Goal: Task Accomplishment & Management: Use online tool/utility

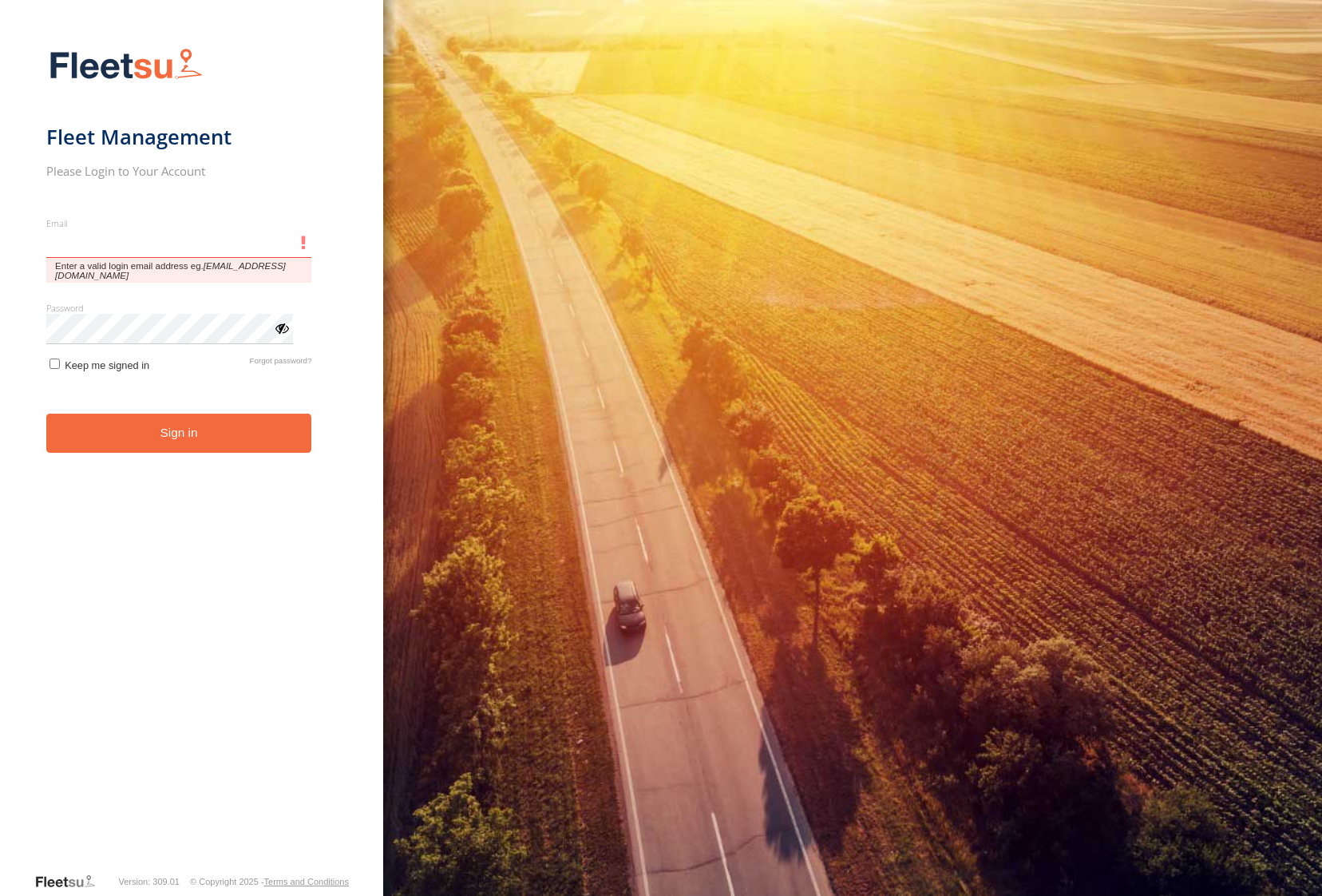
type input "**********"
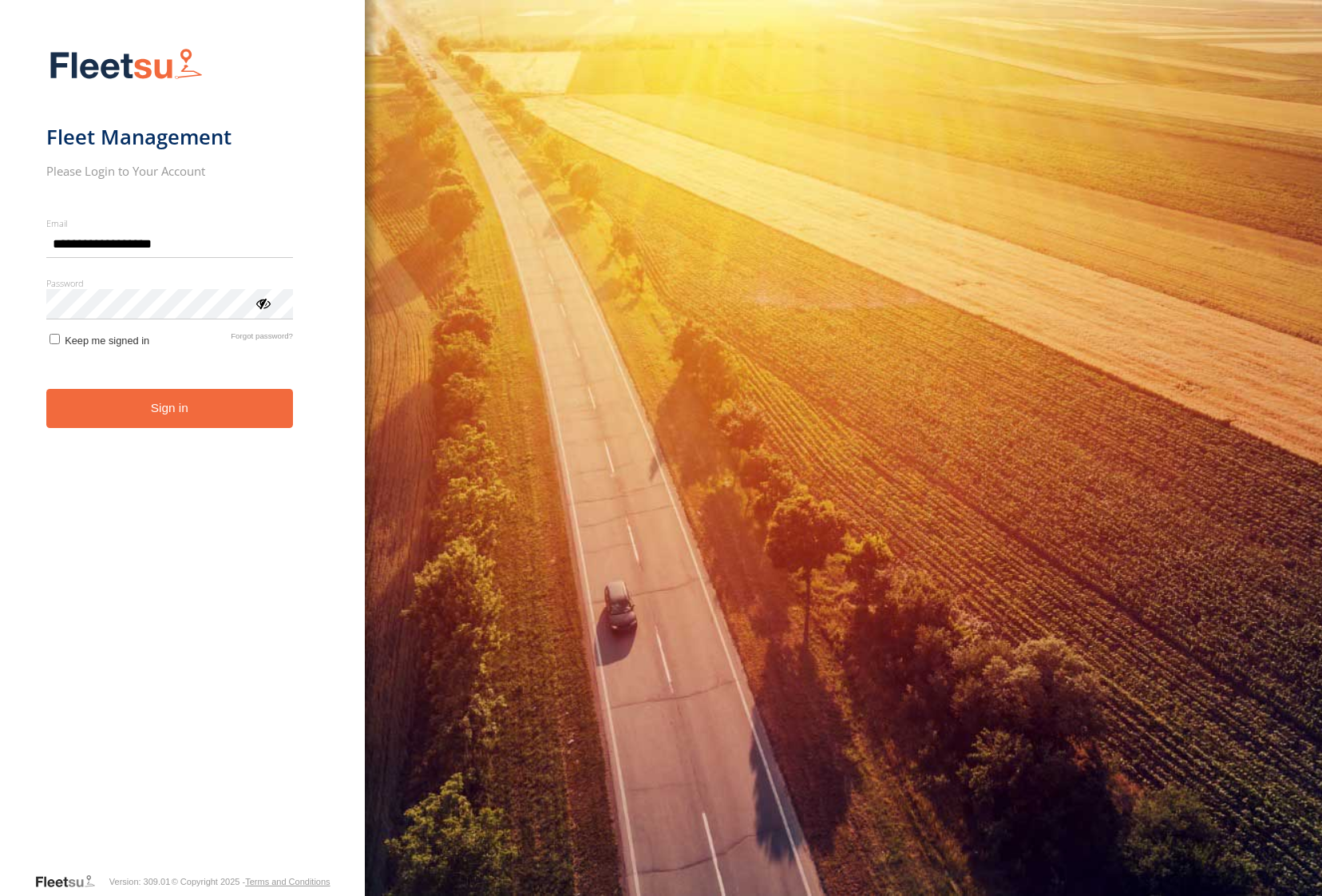
click at [186, 418] on button "Sign in" at bounding box center [170, 408] width 247 height 39
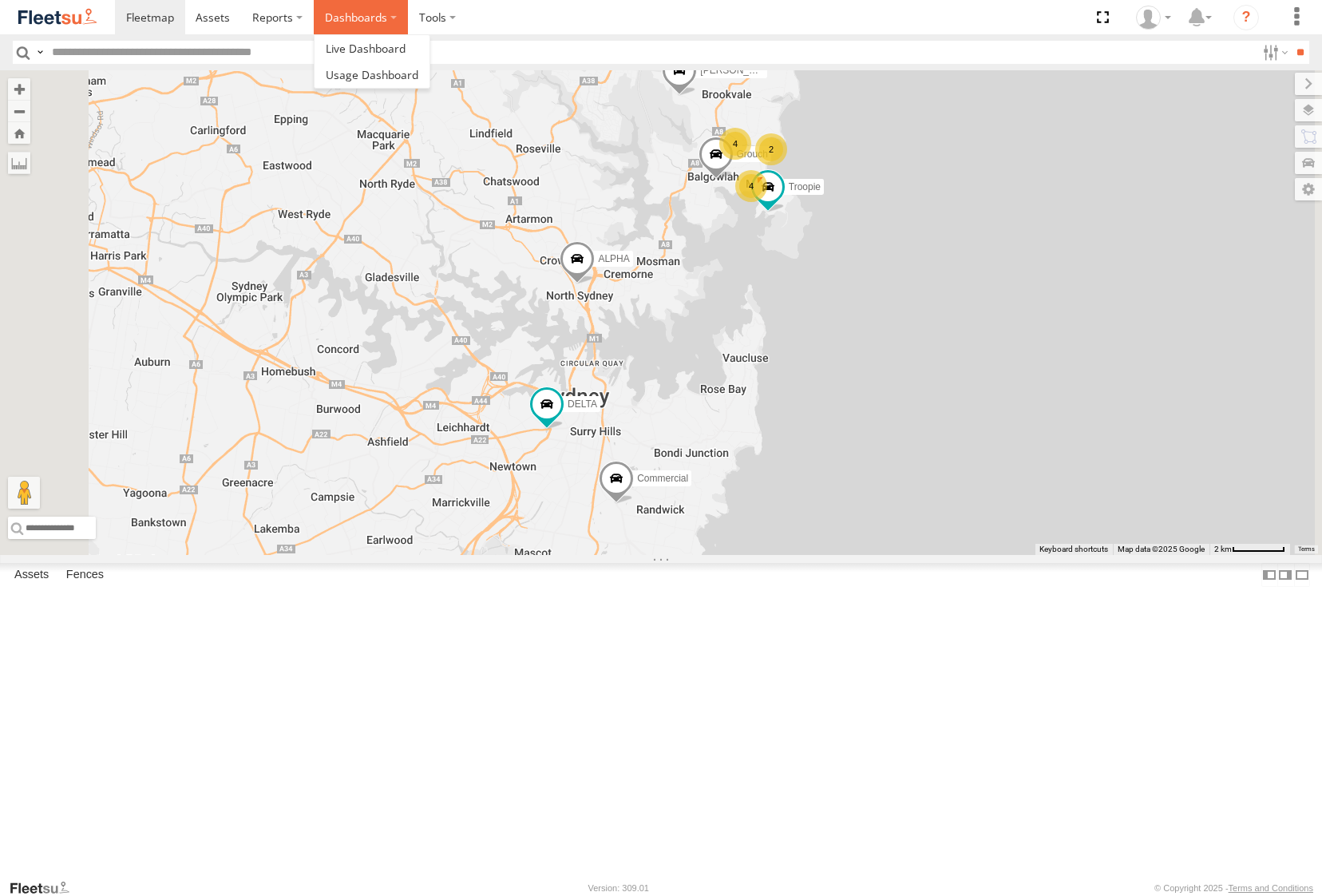
click at [354, 24] on label "Dashboards" at bounding box center [361, 17] width 94 height 34
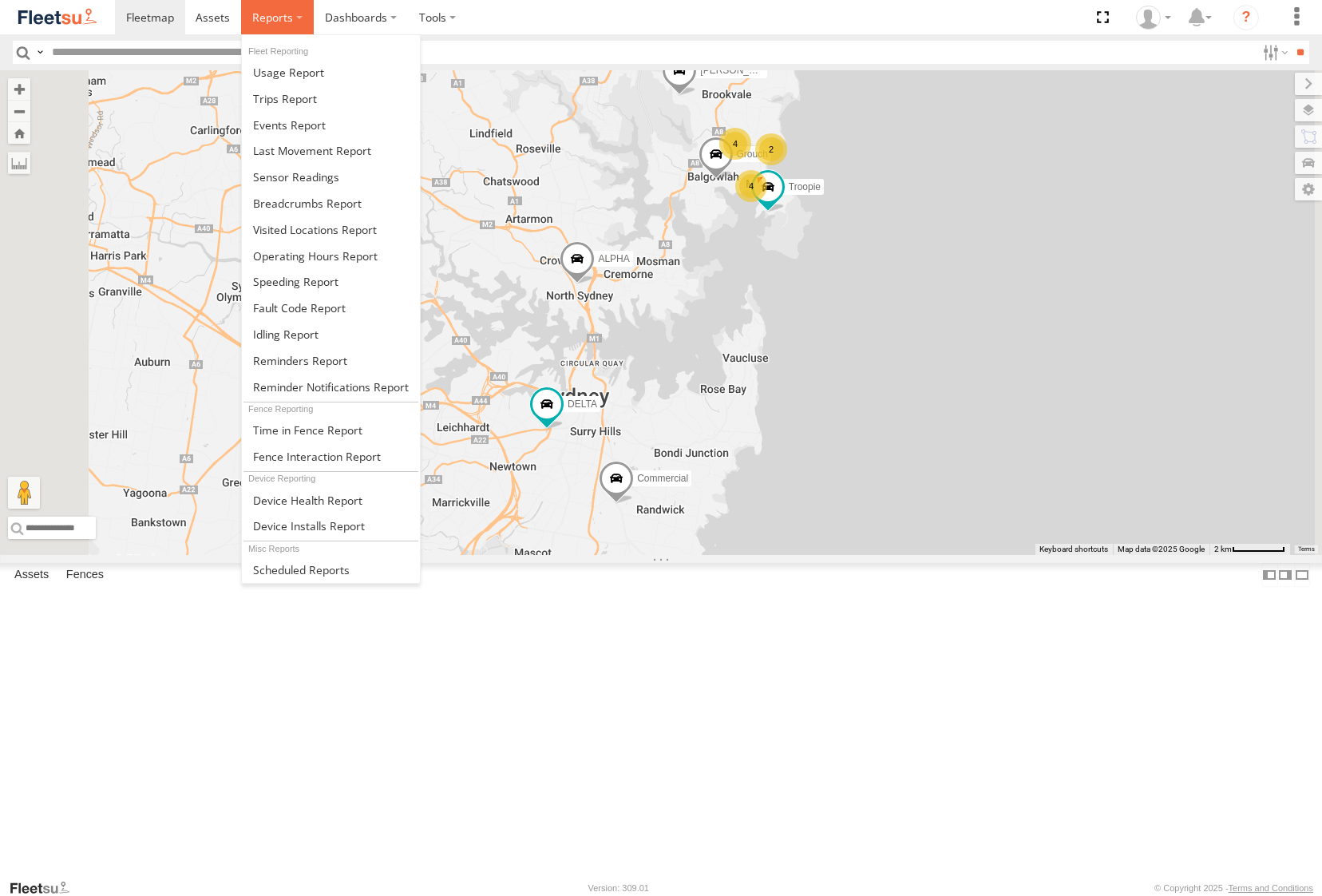
click at [290, 22] on span at bounding box center [272, 17] width 40 height 15
click at [341, 202] on span at bounding box center [307, 203] width 108 height 15
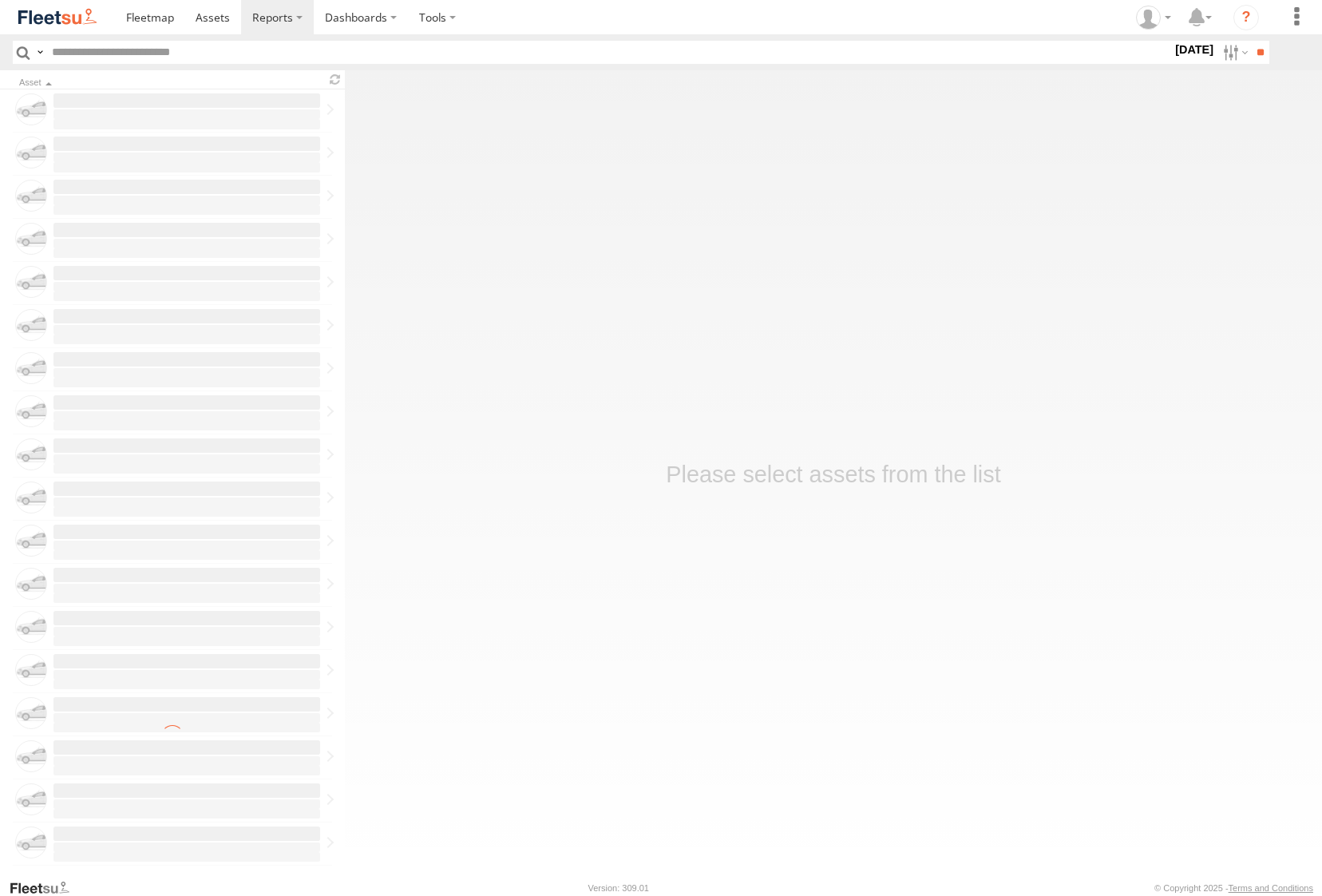
click at [1178, 52] on label "1 Oct 25" at bounding box center [1193, 49] width 45 height 18
click at [0, 0] on label at bounding box center [0, 0] width 0 height 0
click at [1255, 52] on input "**" at bounding box center [1261, 52] width 18 height 24
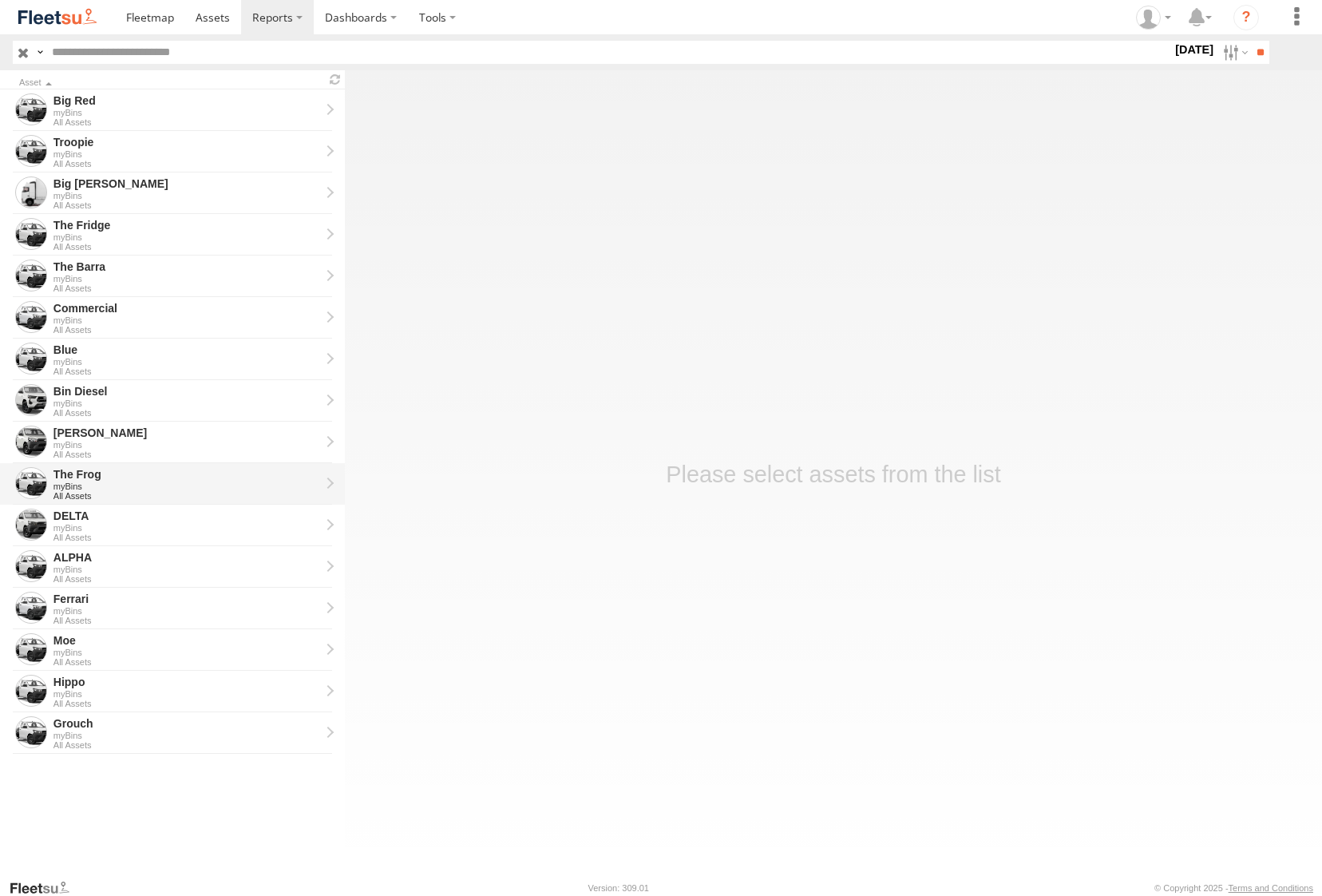
click at [160, 479] on div "The Frog" at bounding box center [186, 474] width 266 height 14
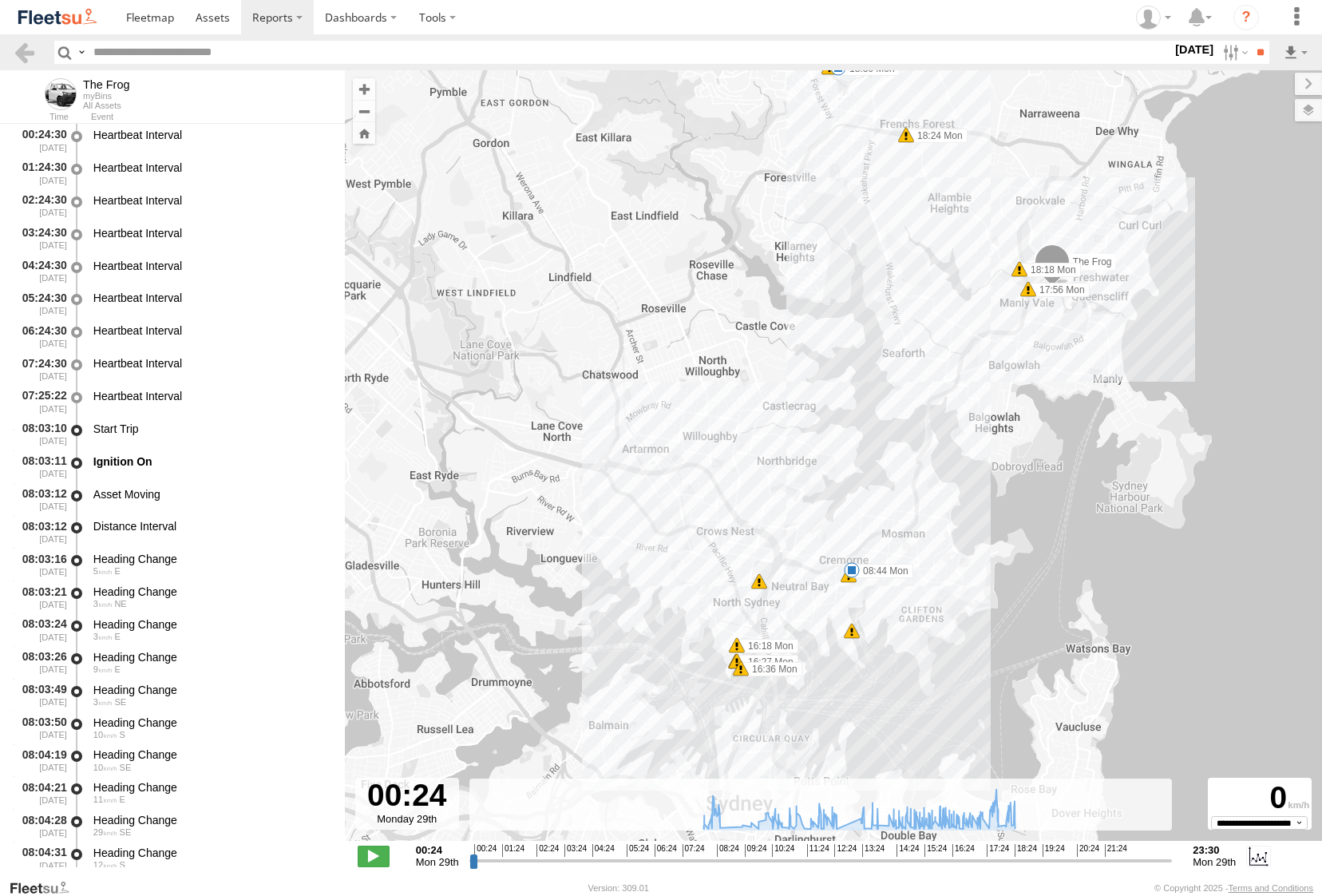
drag, startPoint x: 814, startPoint y: 719, endPoint x: 868, endPoint y: 622, distance: 111.0
click at [868, 622] on div "The Frog 08:44 Mon 16:18 Mon 16:27 Mon 16:27 Mon 16:36 Mon 17:56 Mon 18:18 Mon …" at bounding box center [833, 464] width 977 height 787
click at [811, 667] on div "The Frog 08:44 Mon 16:18 Mon 16:27 Mon 16:27 Mon 16:36 Mon 17:56 Mon 18:18 Mon …" at bounding box center [833, 464] width 977 height 787
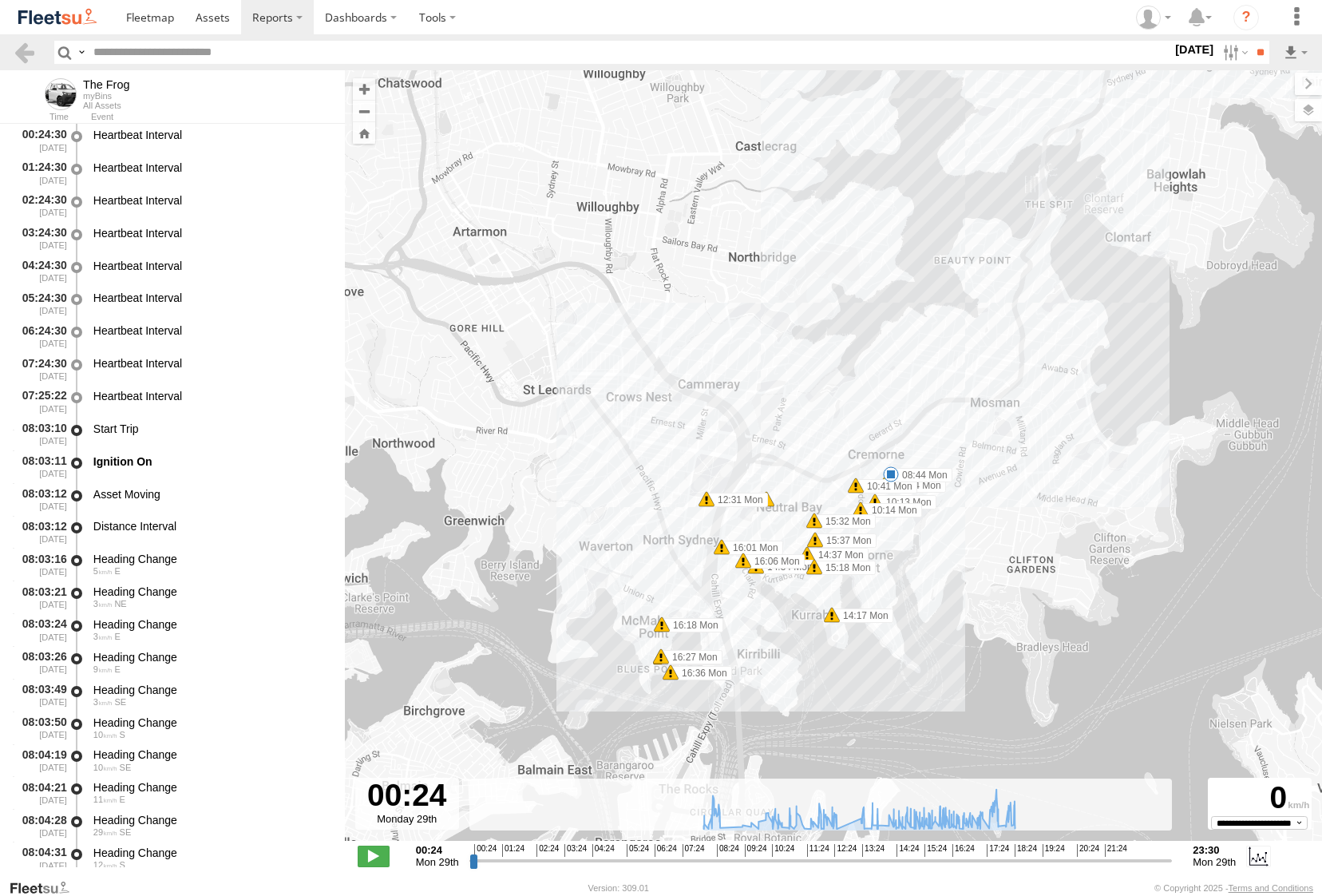
click at [795, 649] on div "The Frog 08:44 Mon 16:18 Mon 16:27 Mon 16:27 Mon 16:36 Mon 17:56 Mon 18:18 Mon …" at bounding box center [833, 464] width 977 height 787
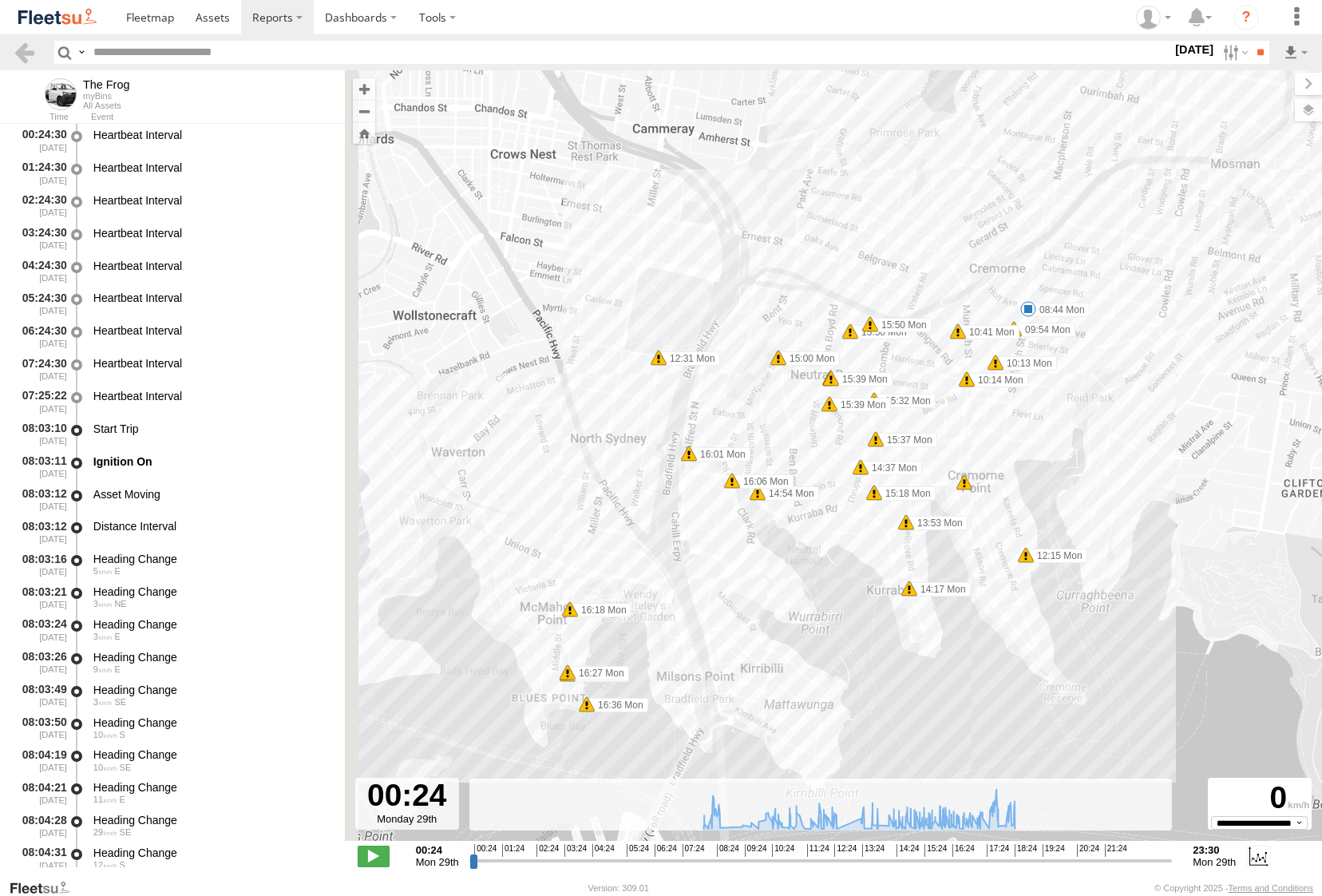
drag, startPoint x: 672, startPoint y: 626, endPoint x: 721, endPoint y: 638, distance: 50.4
click at [721, 638] on div "The Frog 08:44 Mon 16:18 Mon 16:27 Mon 16:27 Mon 16:36 Mon 17:56 Mon 18:18 Mon …" at bounding box center [833, 464] width 977 height 787
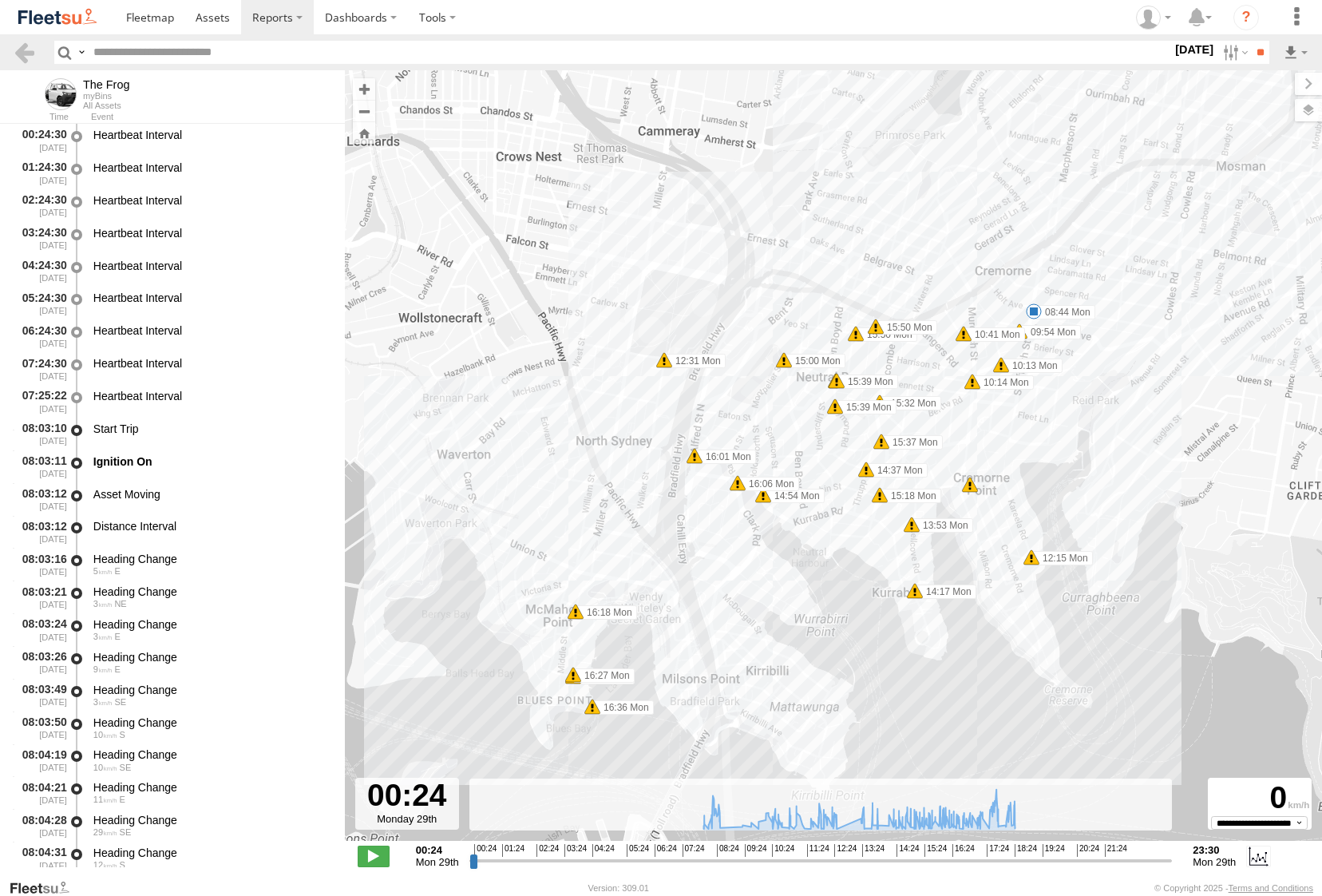
click at [702, 652] on div "The Frog 08:44 Mon 16:18 Mon 16:27 Mon 16:27 Mon 16:36 Mon 17:56 Mon 18:18 Mon …" at bounding box center [833, 464] width 977 height 787
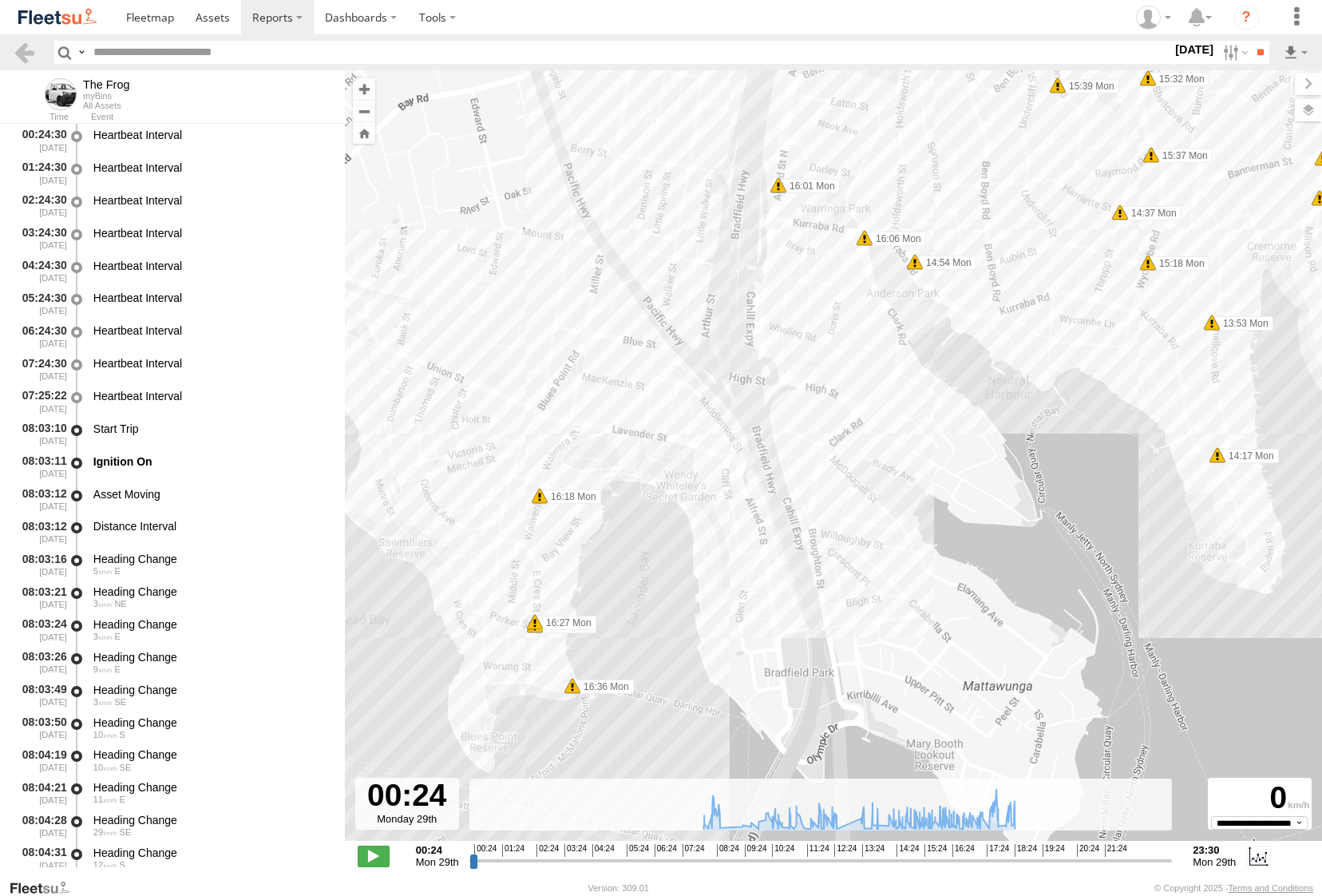
drag, startPoint x: 657, startPoint y: 658, endPoint x: 753, endPoint y: 579, distance: 124.3
click at [753, 579] on div "The Frog 08:44 Mon 16:18 Mon 16:27 Mon 16:27 Mon 16:36 Mon 17:56 Mon 18:18 Mon …" at bounding box center [833, 464] width 977 height 787
click at [622, 745] on div "The Frog 08:44 Mon 16:18 Mon 16:27 Mon 16:27 Mon 16:36 Mon 17:56 Mon 18:18 Mon …" at bounding box center [833, 464] width 977 height 787
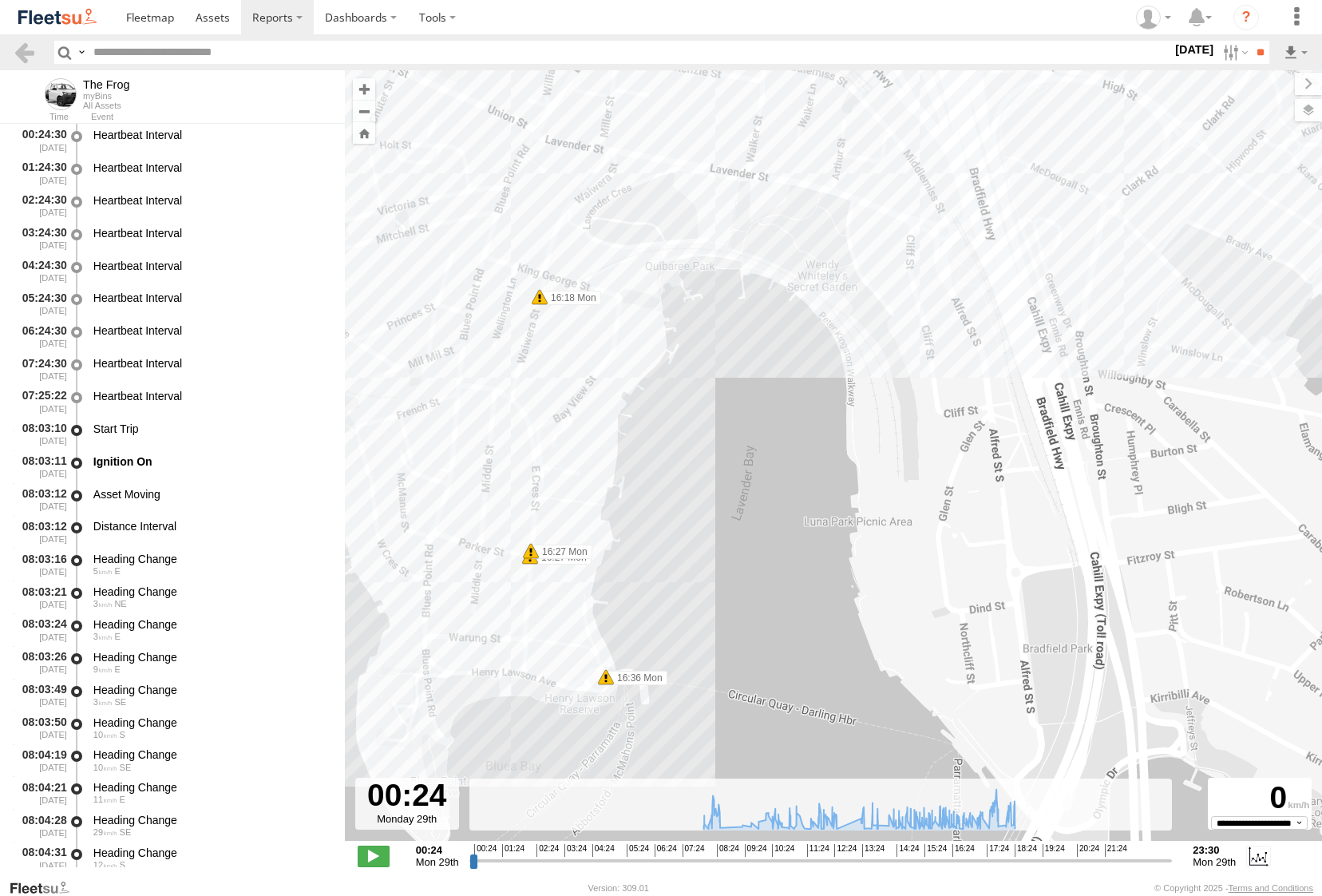
drag, startPoint x: 456, startPoint y: 699, endPoint x: 548, endPoint y: 762, distance: 111.5
click at [548, 762] on div "The Frog 08:44 Mon 16:18 Mon 16:27 Mon 16:27 Mon 16:36 Mon 17:56 Mon 18:18 Mon …" at bounding box center [833, 464] width 977 height 787
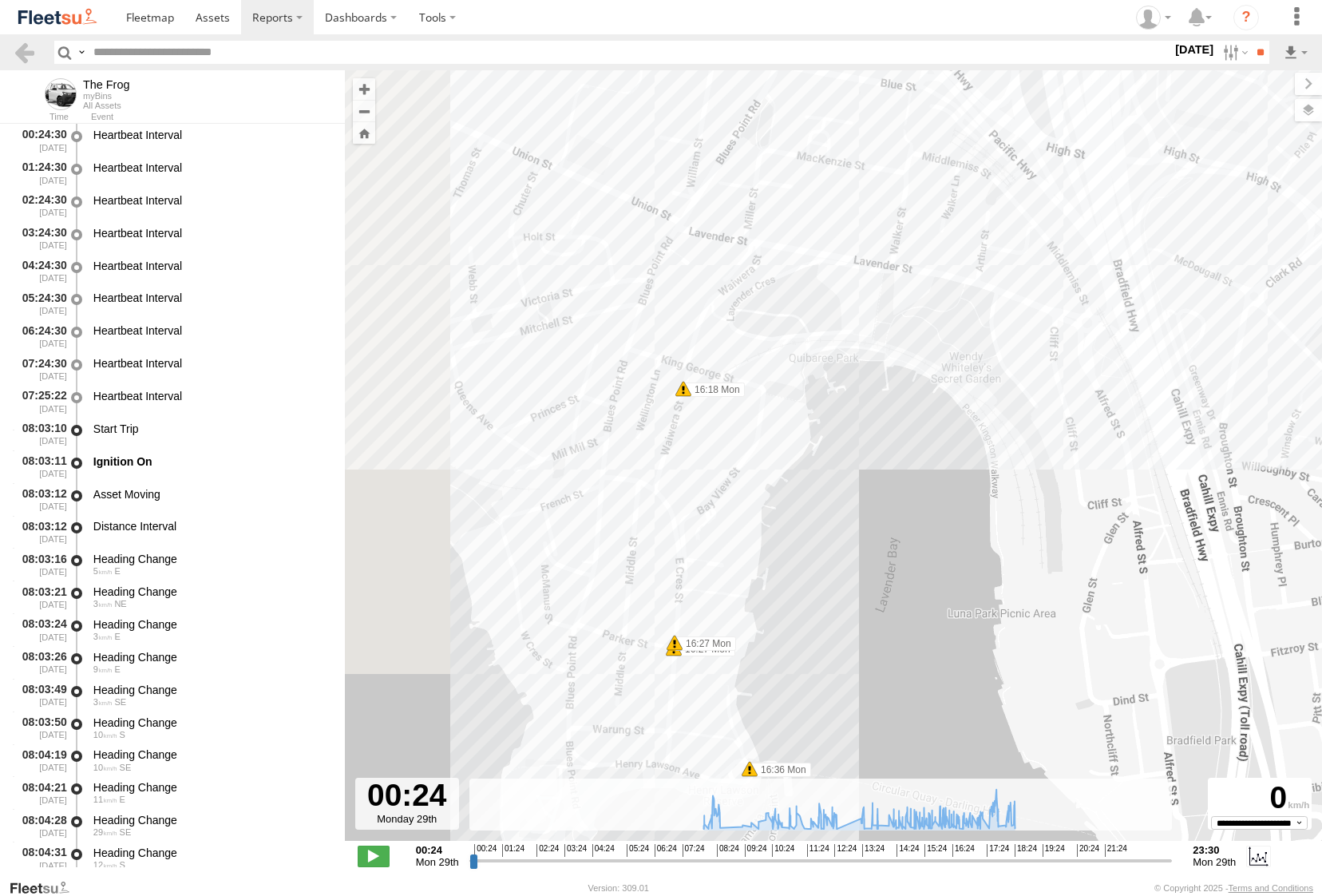
drag, startPoint x: 641, startPoint y: 402, endPoint x: 781, endPoint y: 499, distance: 170.3
click at [781, 499] on div "The Frog 08:44 Mon 16:18 Mon 16:27 Mon 16:27 Mon 16:36 Mon 17:56 Mon 18:18 Mon …" at bounding box center [833, 464] width 977 height 787
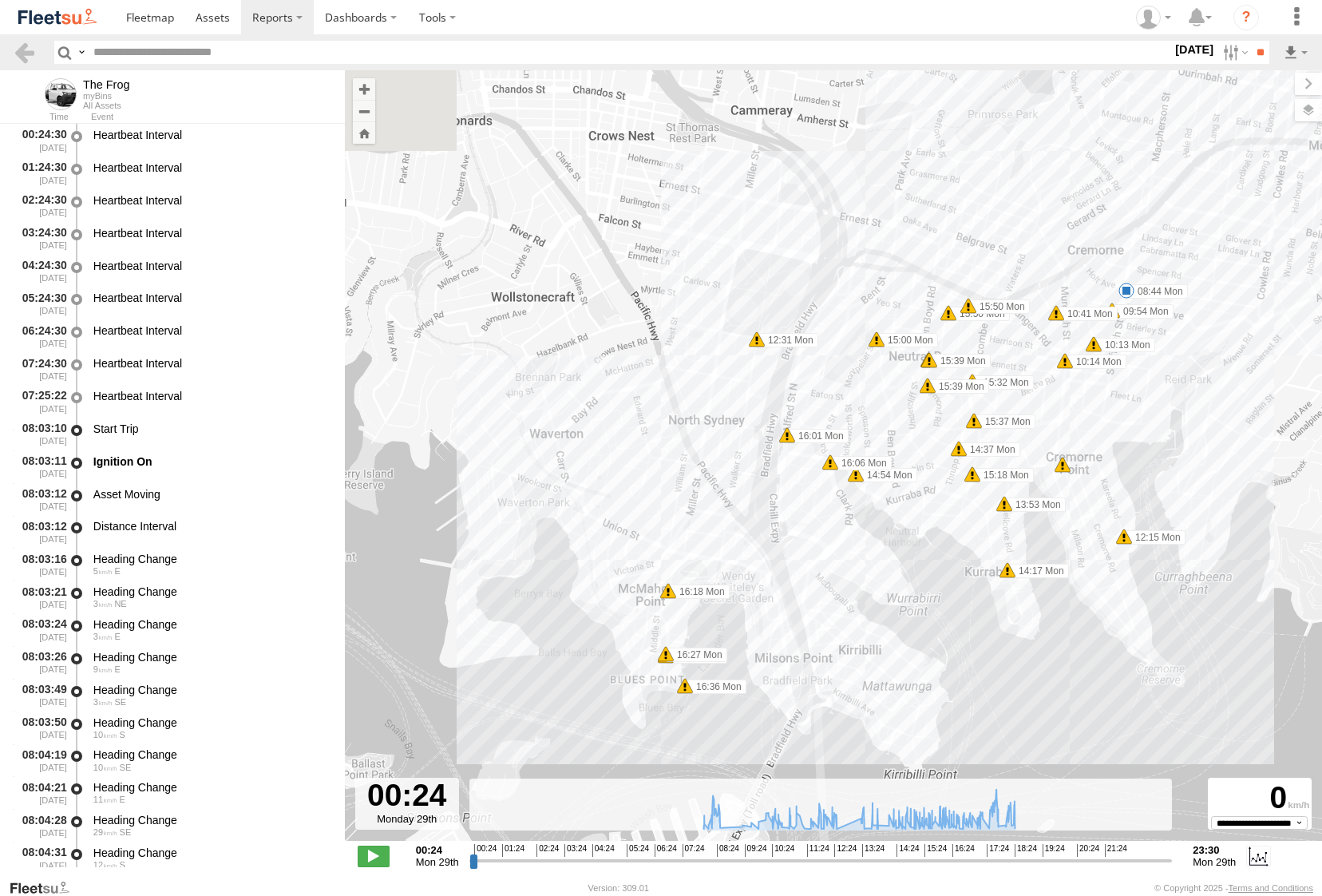
drag, startPoint x: 1061, startPoint y: 499, endPoint x: 947, endPoint y: 651, distance: 190.0
click at [947, 651] on div "The Frog 08:44 Mon 16:18 Mon 16:27 Mon 16:27 Mon 16:36 Mon 17:56 Mon 18:18 Mon …" at bounding box center [833, 464] width 977 height 787
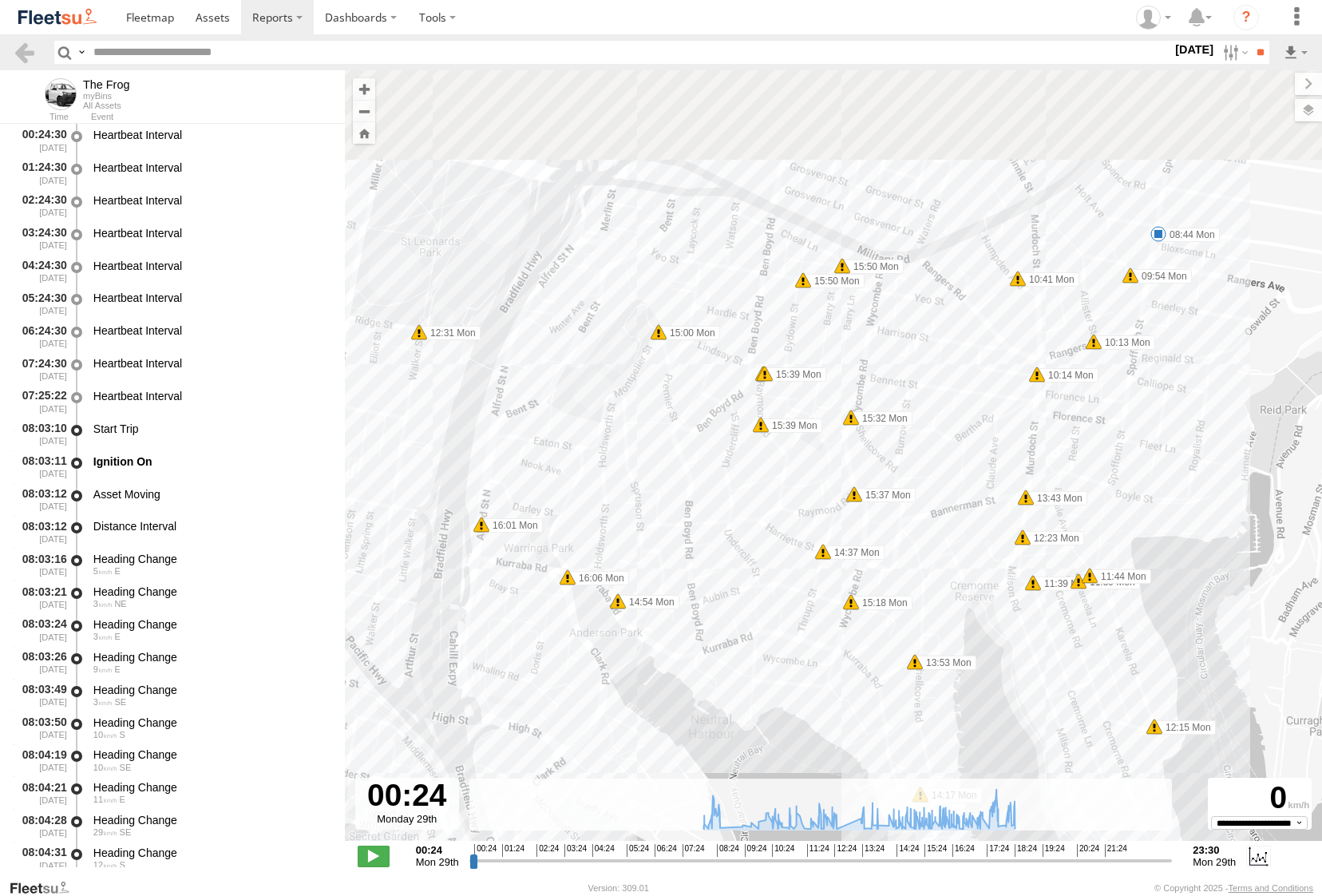
drag, startPoint x: 945, startPoint y: 292, endPoint x: 954, endPoint y: 411, distance: 119.3
click at [954, 411] on div "The Frog 08:44 Mon 16:18 Mon 16:27 Mon 16:27 Mon 16:36 Mon 17:56 Mon 18:18 Mon …" at bounding box center [833, 464] width 977 height 787
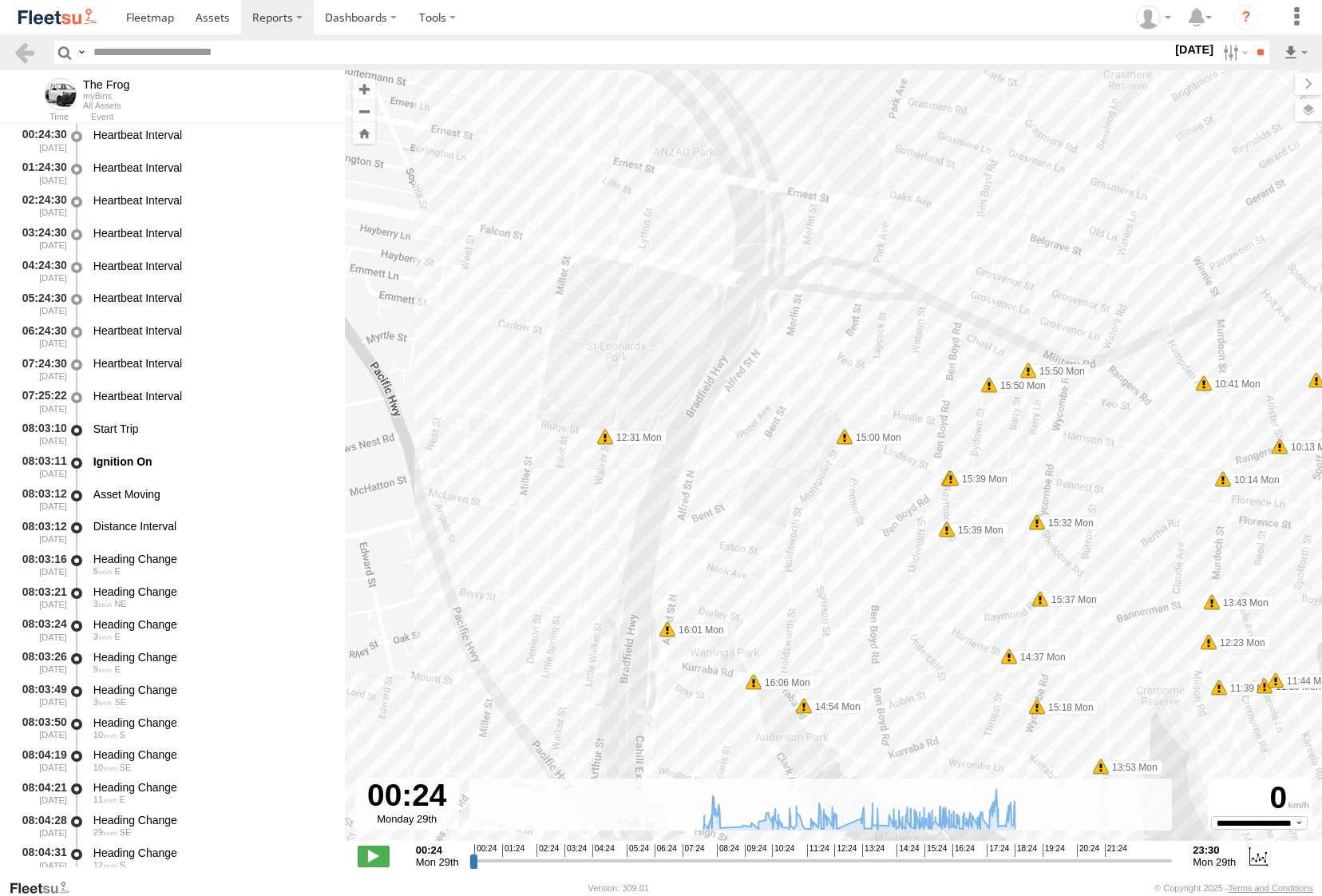
drag, startPoint x: 575, startPoint y: 443, endPoint x: 764, endPoint y: 552, distance: 218.2
click at [764, 552] on div "The Frog 08:44 Mon 16:18 Mon 16:27 Mon 16:27 Mon 16:36 Mon 17:56 Mon 18:18 Mon …" at bounding box center [833, 464] width 977 height 787
click at [629, 467] on div "The Frog 08:44 Mon 16:18 Mon 16:27 Mon 16:27 Mon 16:36 Mon 17:56 Mon 18:18 Mon …" at bounding box center [833, 464] width 977 height 787
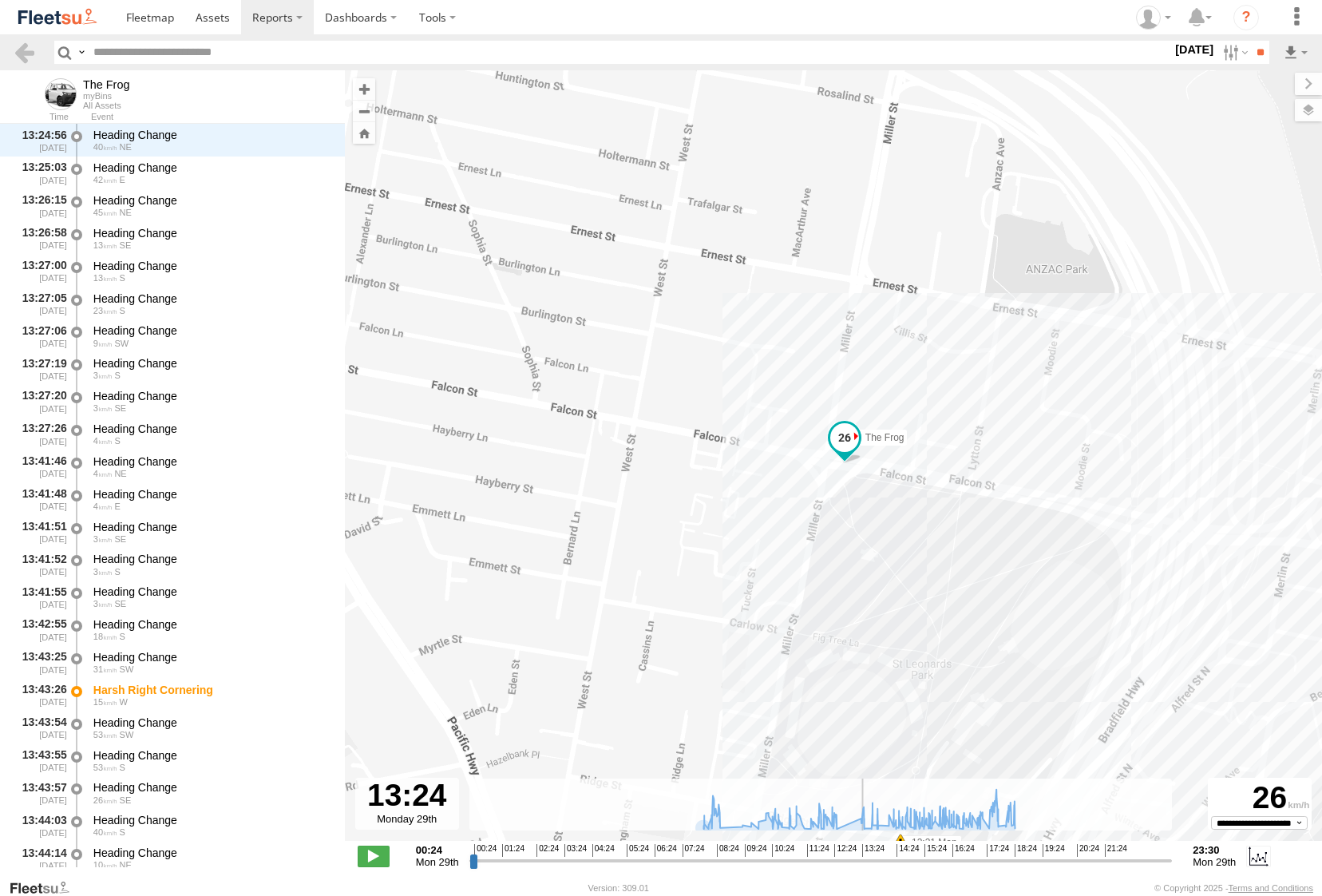
scroll to position [8121, 0]
drag, startPoint x: 474, startPoint y: 860, endPoint x: 863, endPoint y: 846, distance: 389.3
type input "**********"
click at [863, 852] on input "range" at bounding box center [821, 860] width 703 height 15
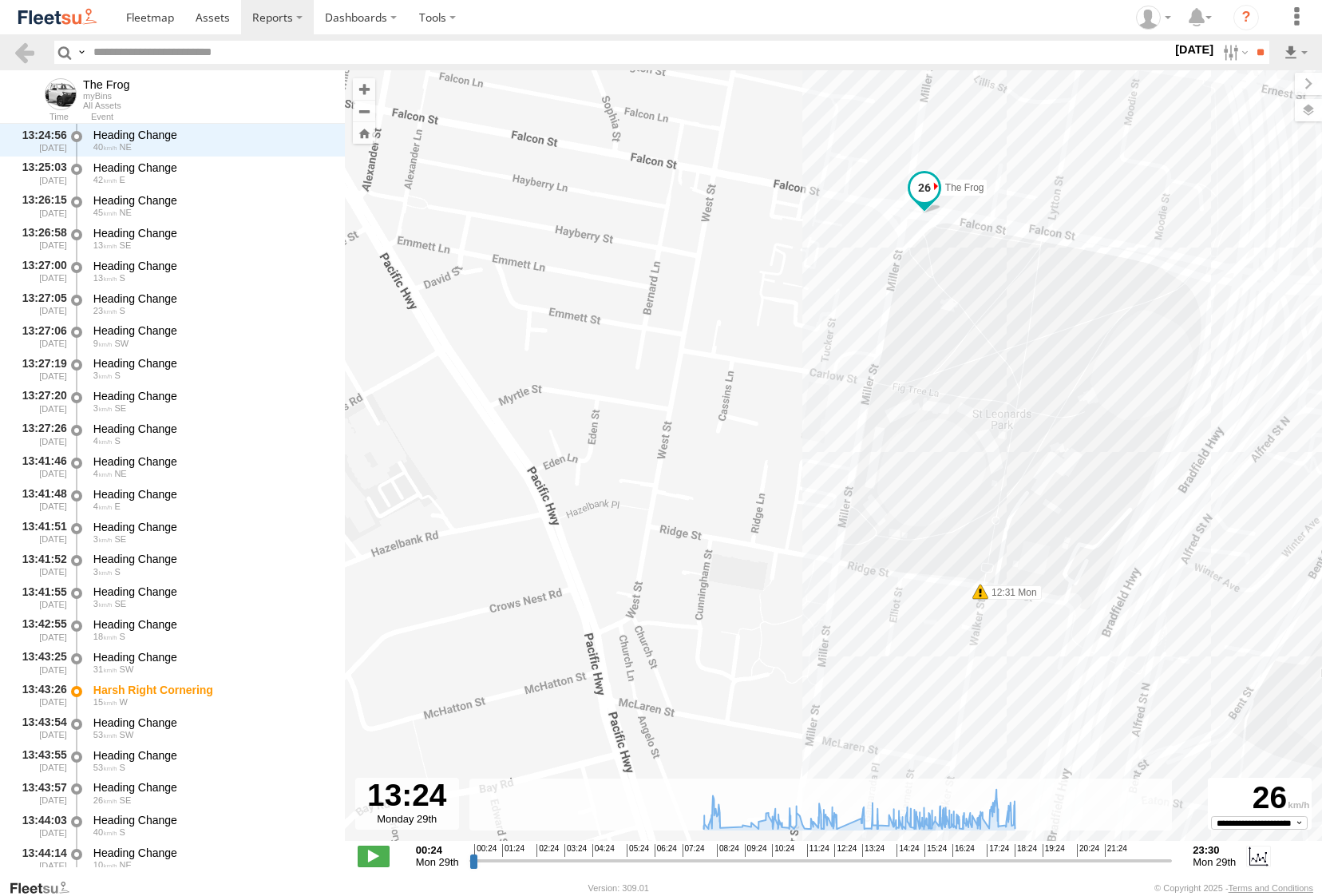
drag, startPoint x: 873, startPoint y: 634, endPoint x: 952, endPoint y: 383, distance: 263.1
click at [952, 382] on div "The Frog 08:44 Mon 16:18 Mon 16:27 Mon 16:27 Mon 16:36 Mon 17:56 Mon 18:18 Mon …" at bounding box center [833, 464] width 977 height 787
click at [1012, 617] on div "The Frog 08:44 Mon 16:18 Mon 16:27 Mon 16:27 Mon 16:36 Mon 17:56 Mon 18:18 Mon …" at bounding box center [833, 464] width 977 height 787
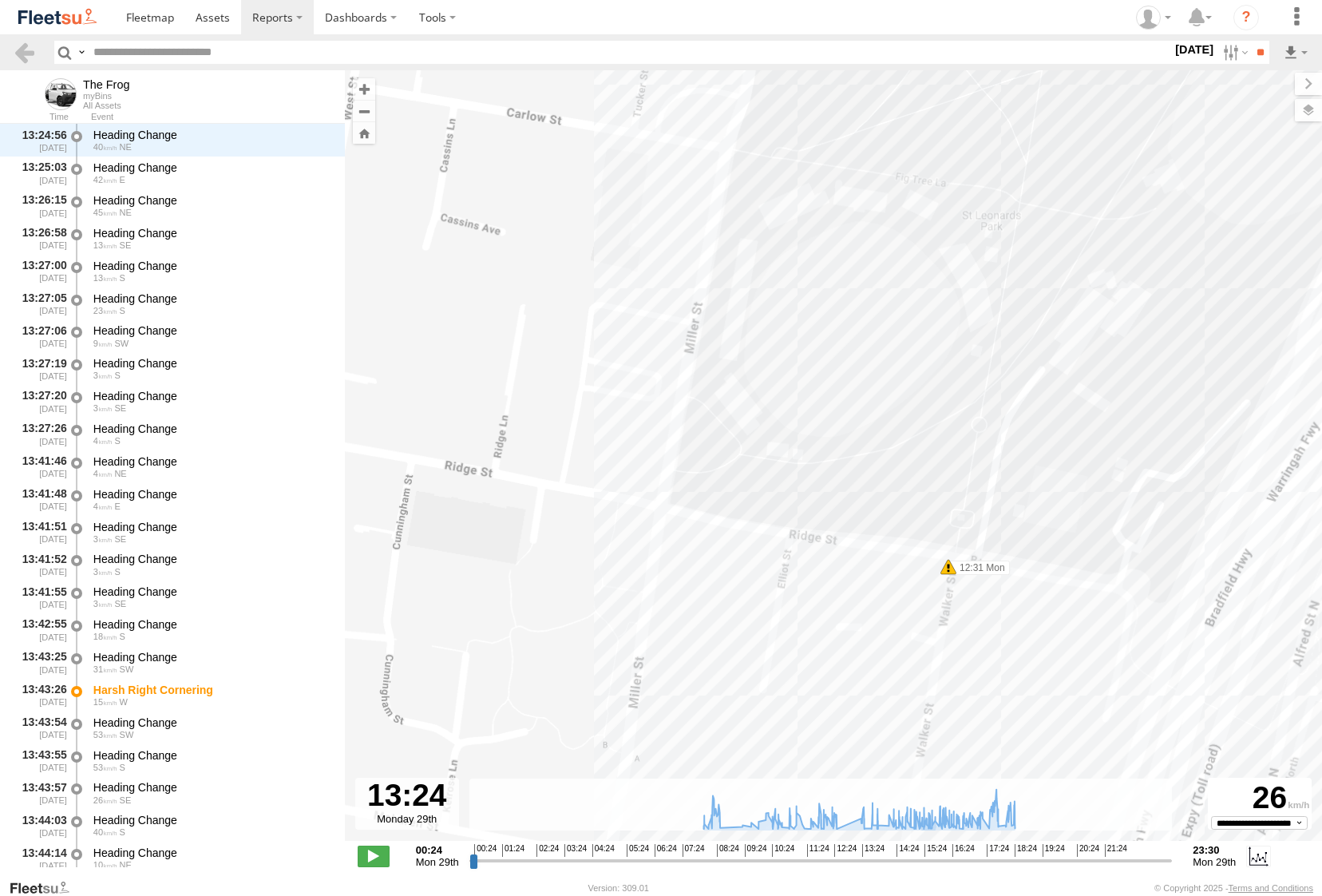
click at [994, 620] on div "The Frog 08:44 Mon 16:18 Mon 16:27 Mon 16:27 Mon 16:36 Mon 17:56 Mon 18:18 Mon …" at bounding box center [833, 464] width 977 height 787
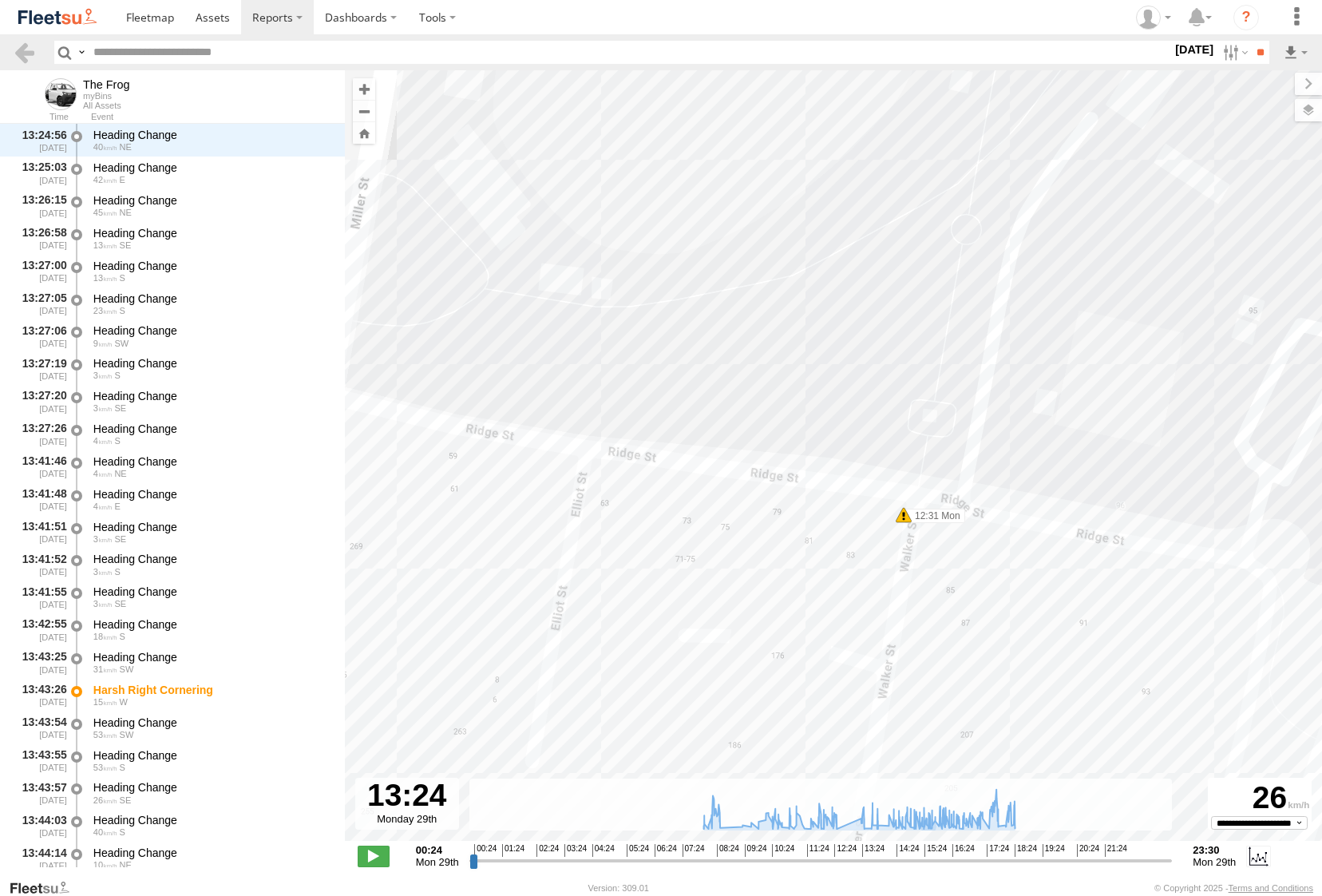
click at [953, 584] on div "The Frog 08:44 Mon 16:18 Mon 16:27 Mon 16:27 Mon 16:36 Mon 17:56 Mon 18:18 Mon …" at bounding box center [833, 464] width 977 height 787
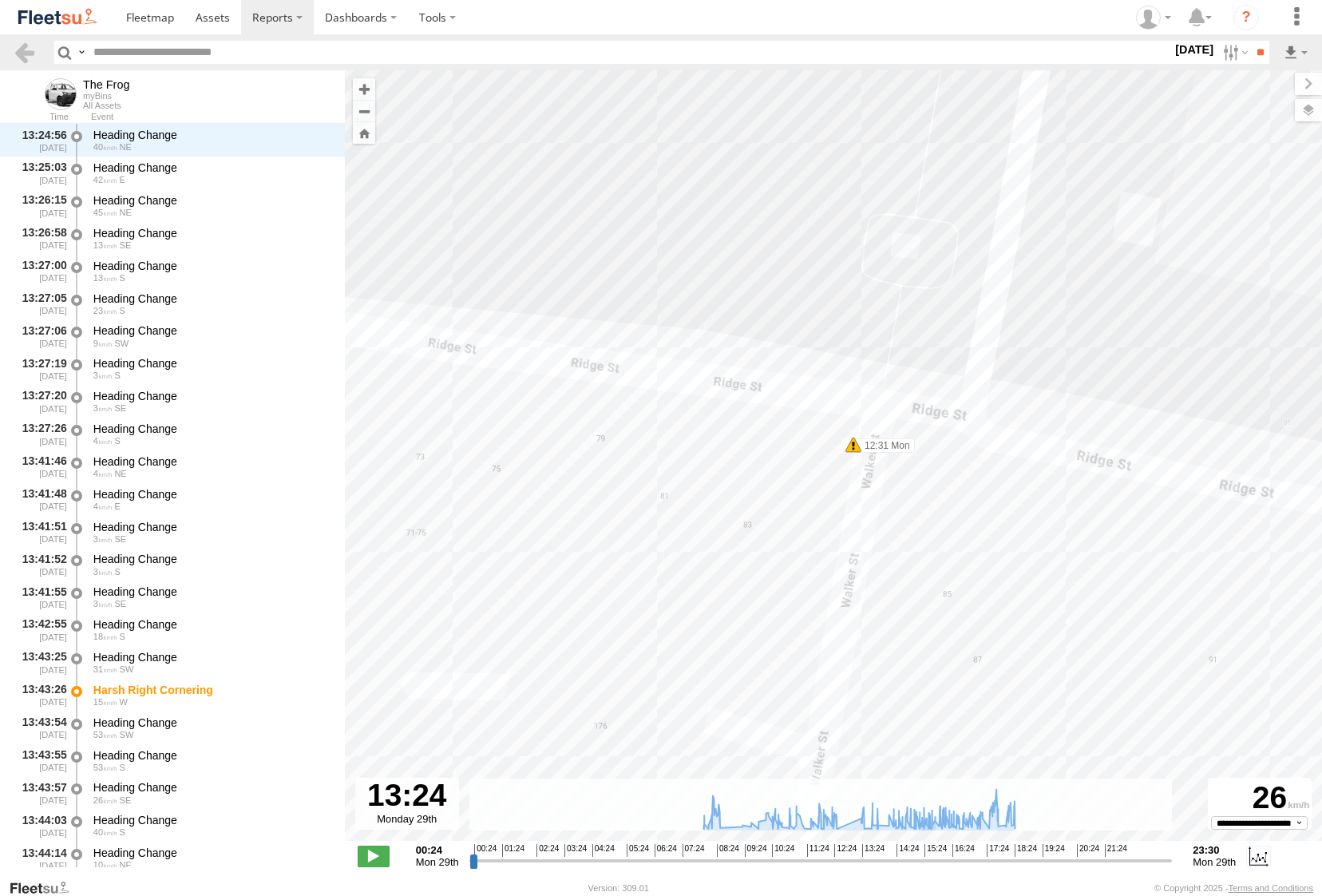
click at [4, 60] on header "Search Query Asset ID Asset Label Registration Manufacturer Model VIN Job ID" at bounding box center [661, 52] width 1322 height 36
click at [23, 53] on link at bounding box center [24, 52] width 24 height 24
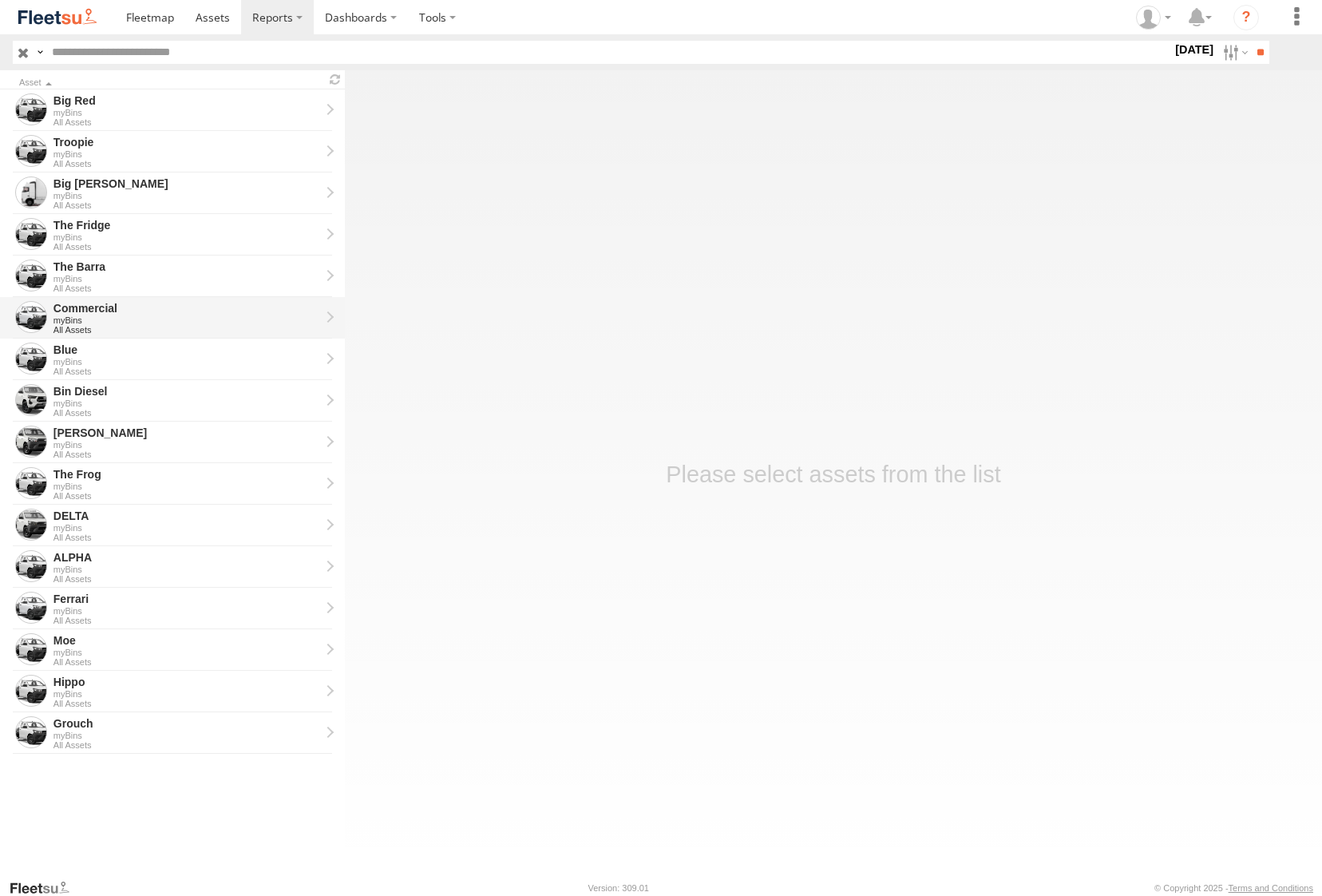
click at [147, 317] on div "myBins" at bounding box center [186, 319] width 266 height 9
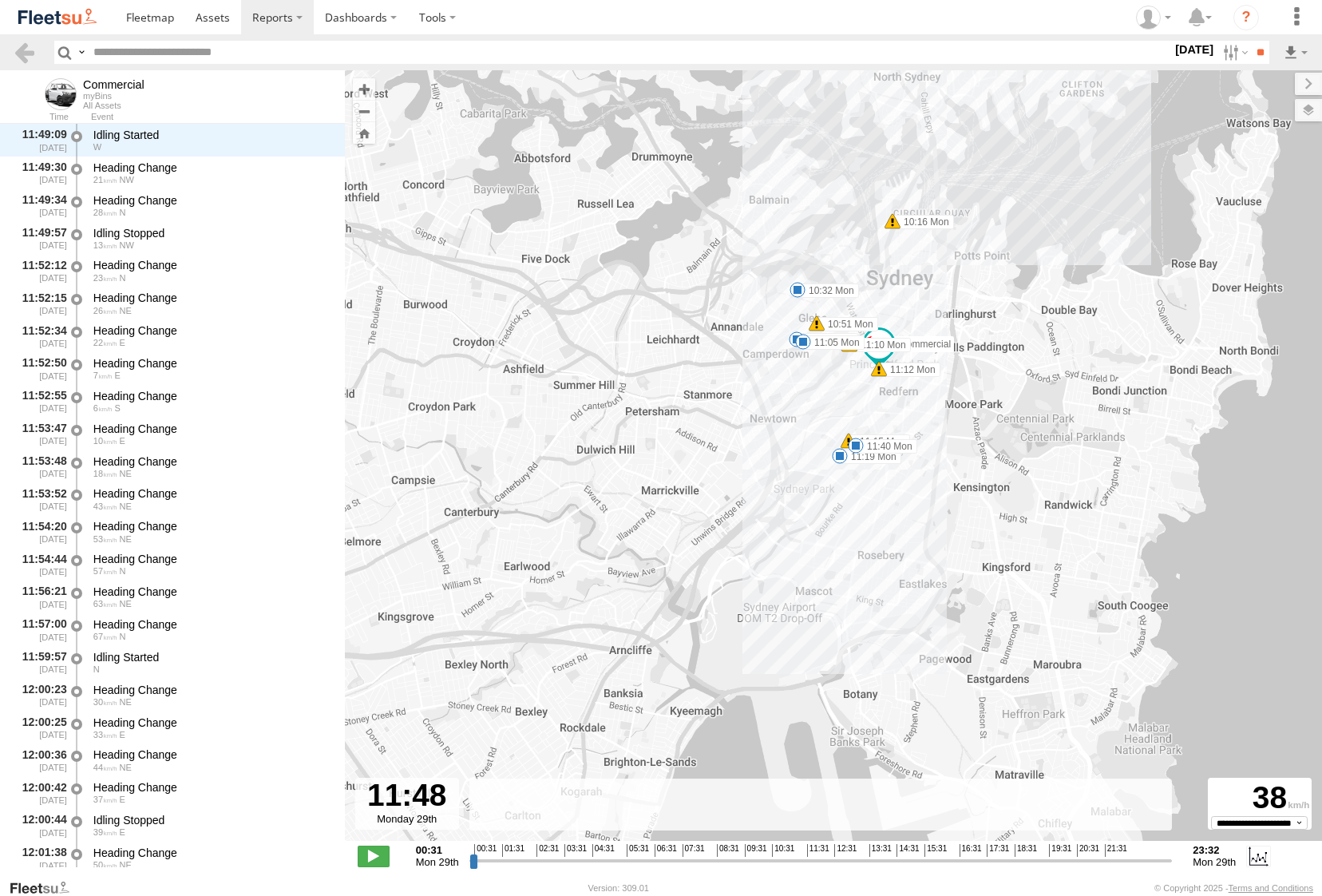
drag, startPoint x: 473, startPoint y: 865, endPoint x: 813, endPoint y: 829, distance: 341.9
click at [813, 852] on input "range" at bounding box center [821, 860] width 703 height 15
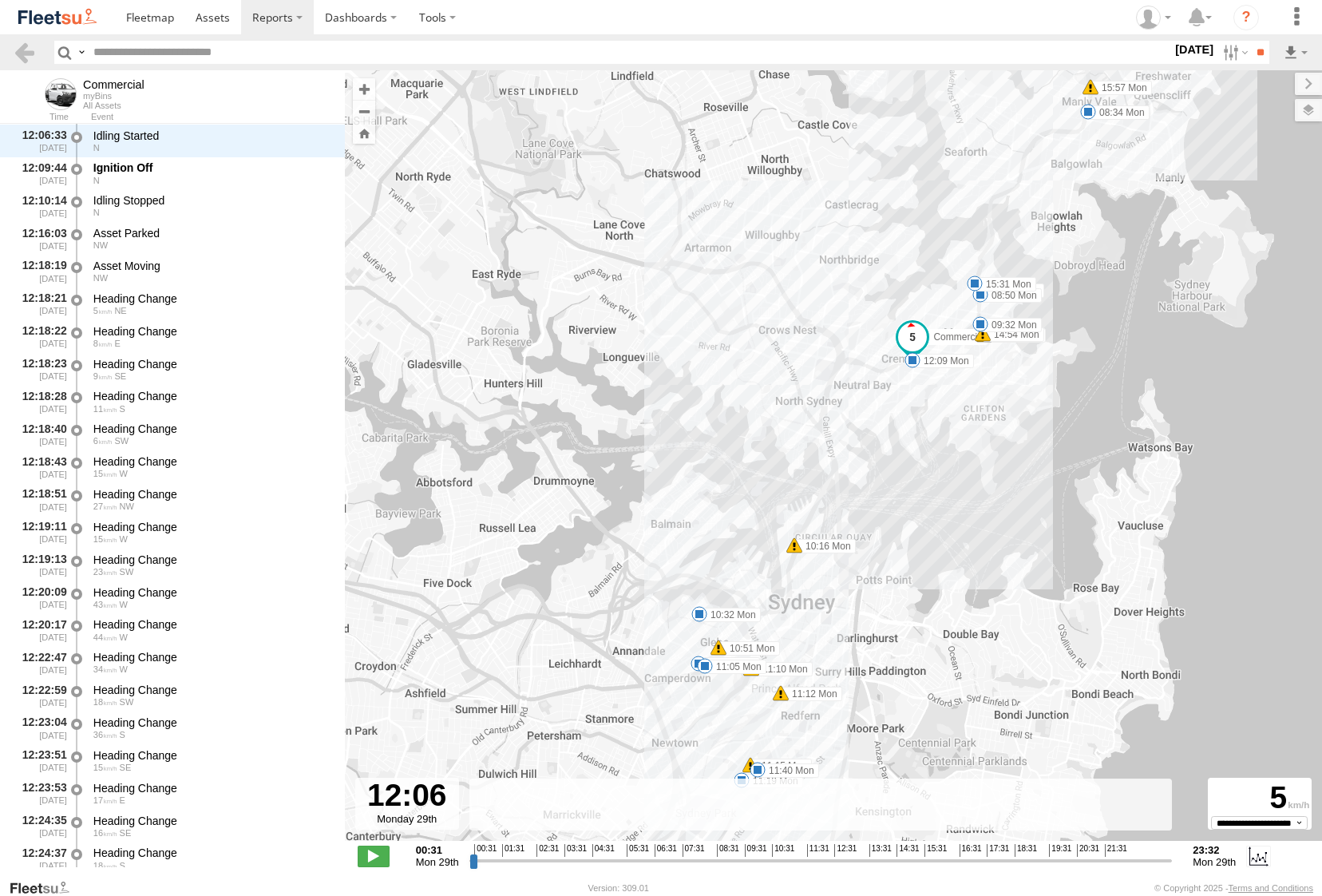
scroll to position [10372, 0]
drag, startPoint x: 814, startPoint y: 861, endPoint x: 825, endPoint y: 861, distance: 11.0
click at [825, 861] on input "range" at bounding box center [821, 860] width 703 height 15
click at [905, 388] on div "Commercial 08:34 Mon 08:44 Mon 08:50 Mon 09:32 Mon 10:16 Mon 10:32 Mon 10:51 Mo…" at bounding box center [833, 464] width 977 height 787
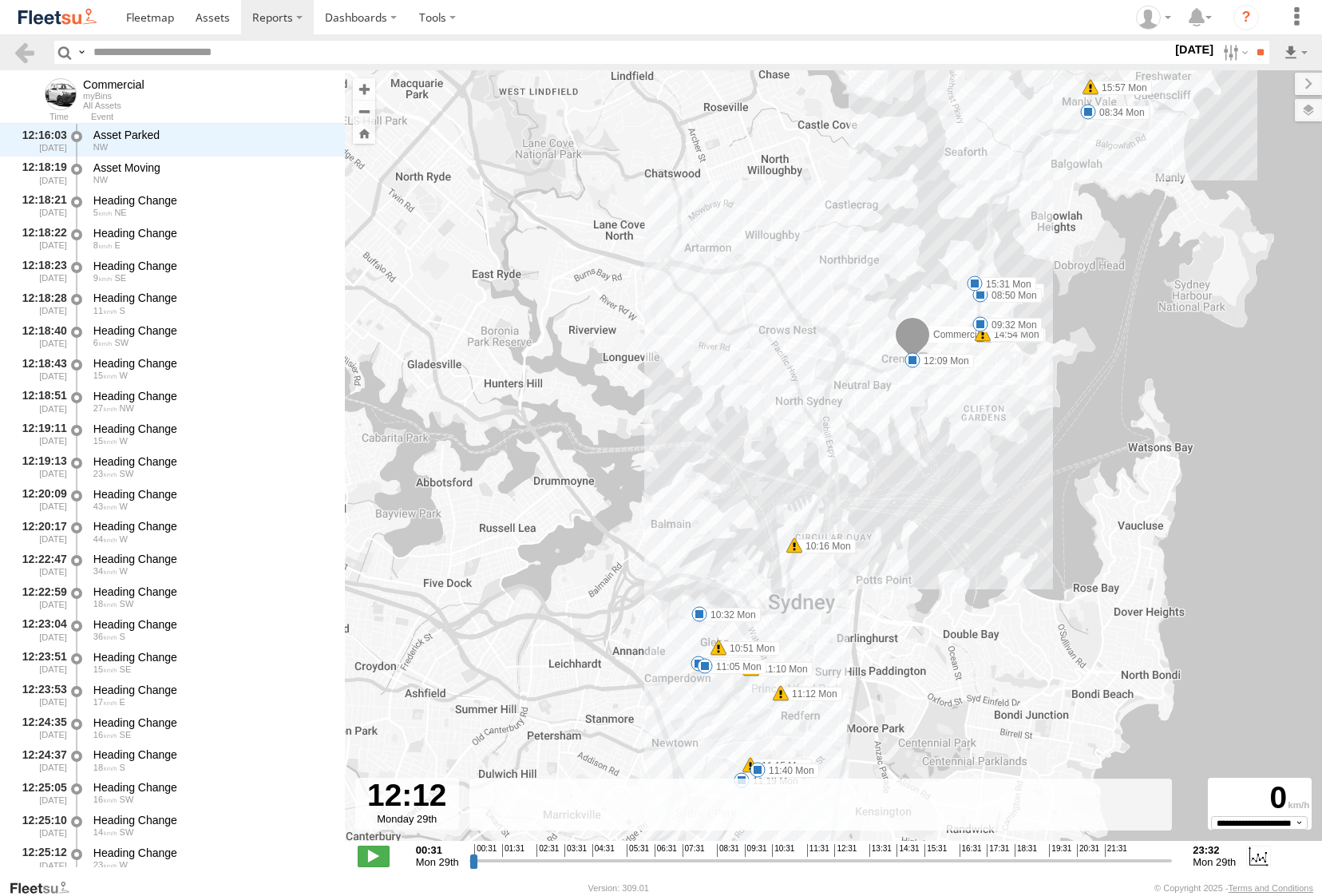
click at [905, 388] on div "Commercial 08:34 Mon 08:44 Mon 08:50 Mon 09:32 Mon 10:16 Mon 10:32 Mon 10:51 Mo…" at bounding box center [833, 464] width 977 height 787
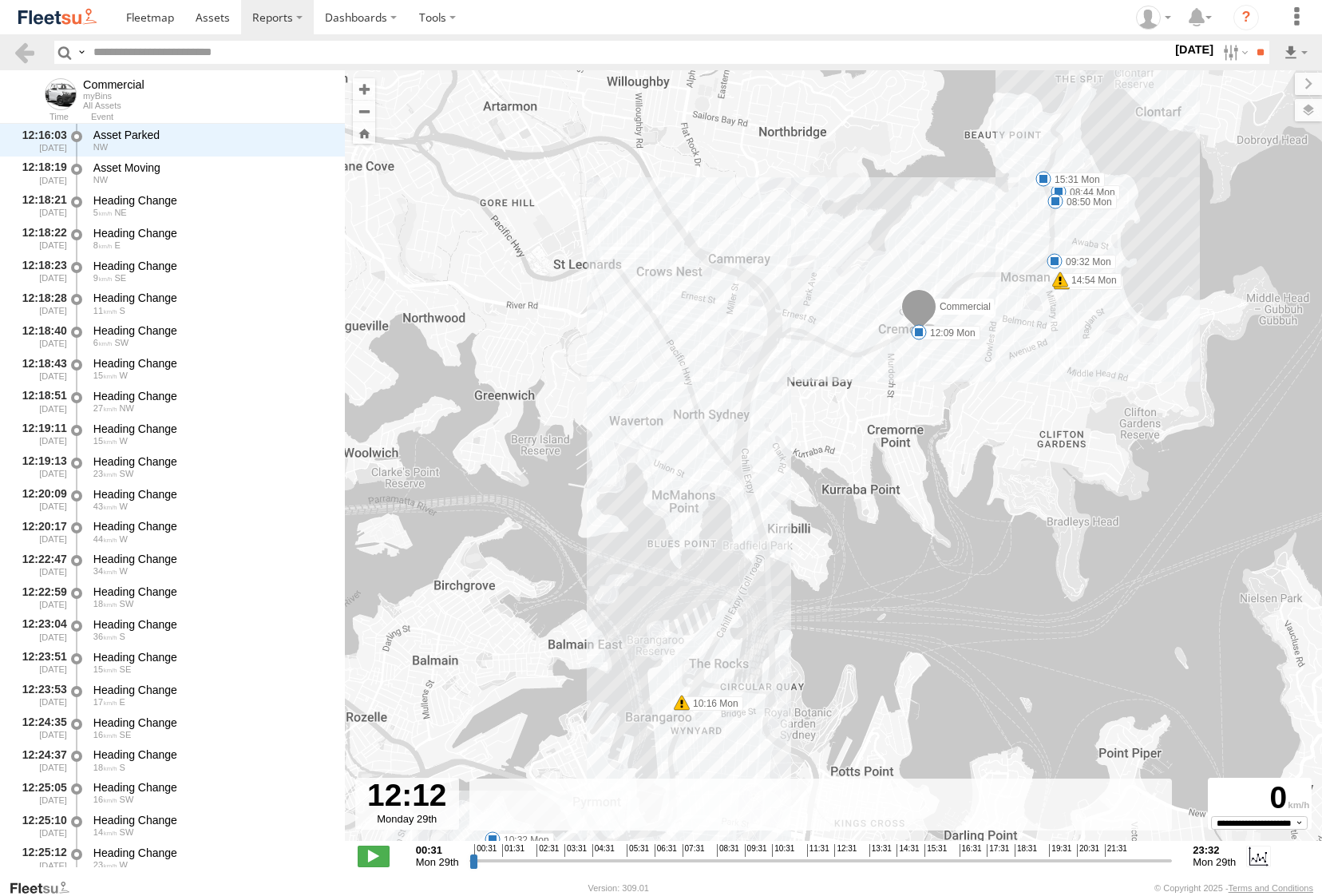
click at [918, 376] on div "Commercial 08:34 Mon 08:44 Mon 08:50 Mon 09:32 Mon 10:16 Mon 10:32 Mon 10:51 Mo…" at bounding box center [833, 464] width 977 height 787
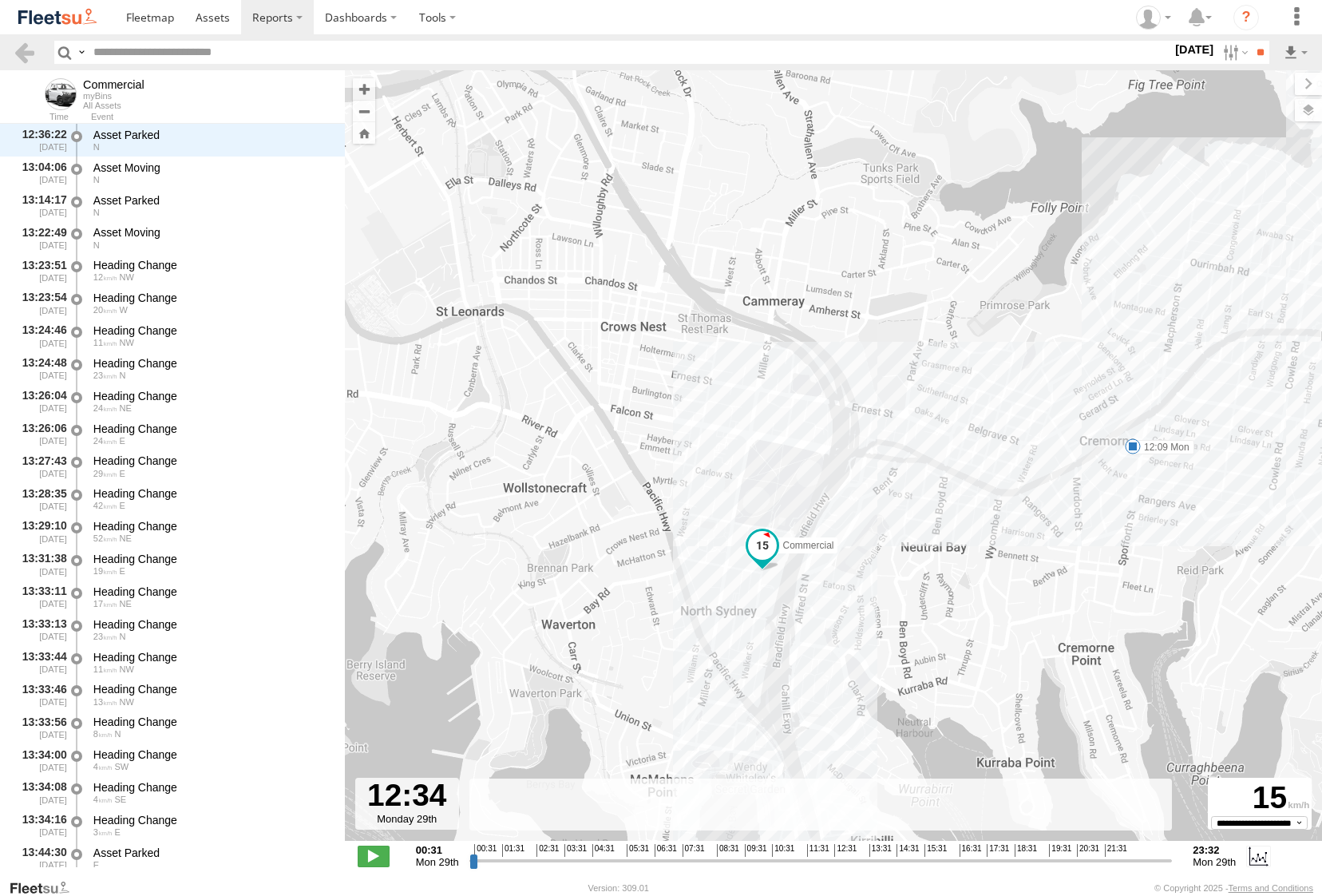
scroll to position [11481, 0]
drag, startPoint x: 825, startPoint y: 863, endPoint x: 863, endPoint y: 857, distance: 38.5
type input "**********"
click at [863, 857] on input "range" at bounding box center [821, 860] width 703 height 15
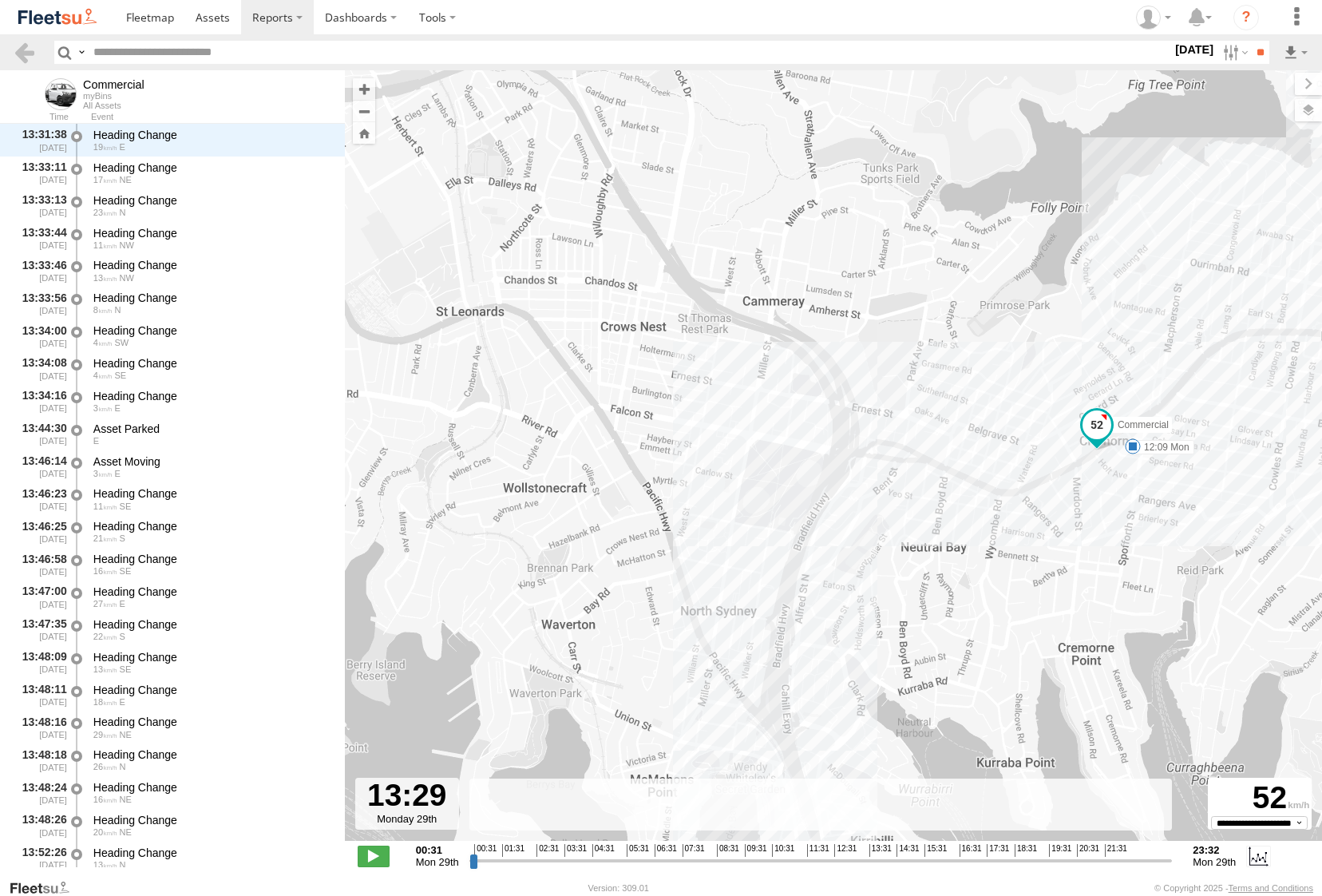
drag, startPoint x: 793, startPoint y: 752, endPoint x: 784, endPoint y: 775, distance: 24.7
click at [784, 775] on div "Commercial 08:34 Mon 08:44 Mon 08:50 Mon 09:32 Mon 10:16 Mon 10:32 Mon 10:51 Mo…" at bounding box center [833, 464] width 977 height 787
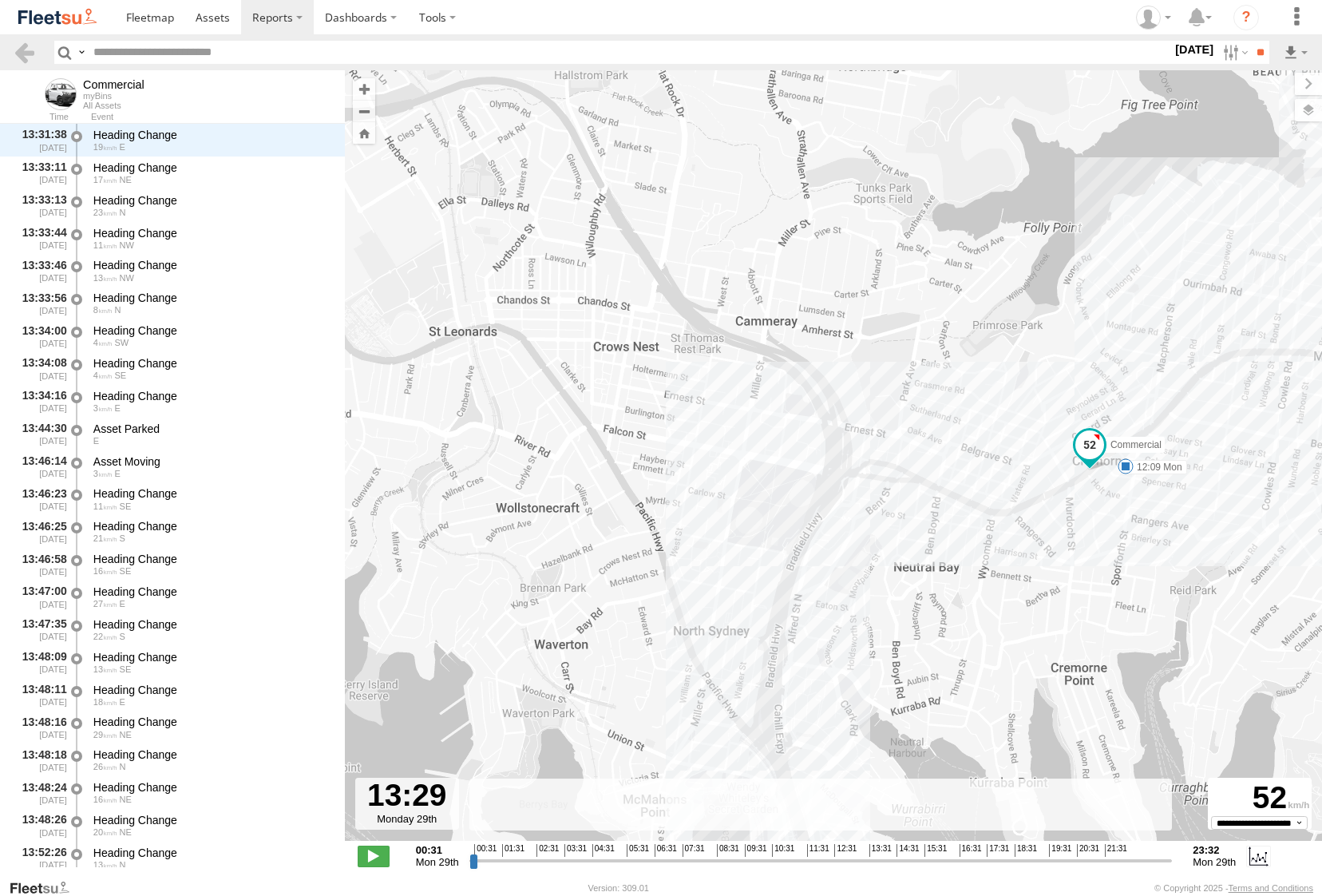
click at [57, 9] on img at bounding box center [57, 18] width 83 height 22
